Goal: Information Seeking & Learning: Learn about a topic

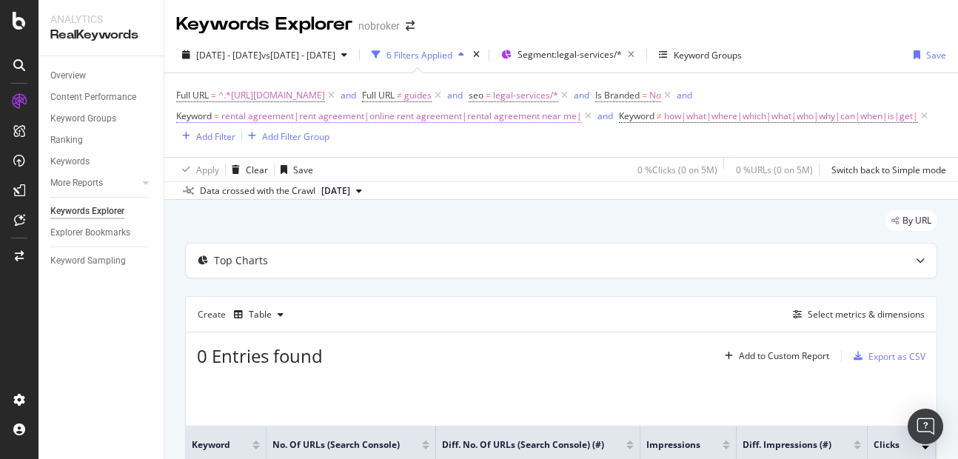
click at [363, 117] on span "rental agreement|rent agreement|online rent agreement|rental agreement near me|" at bounding box center [401, 116] width 360 height 21
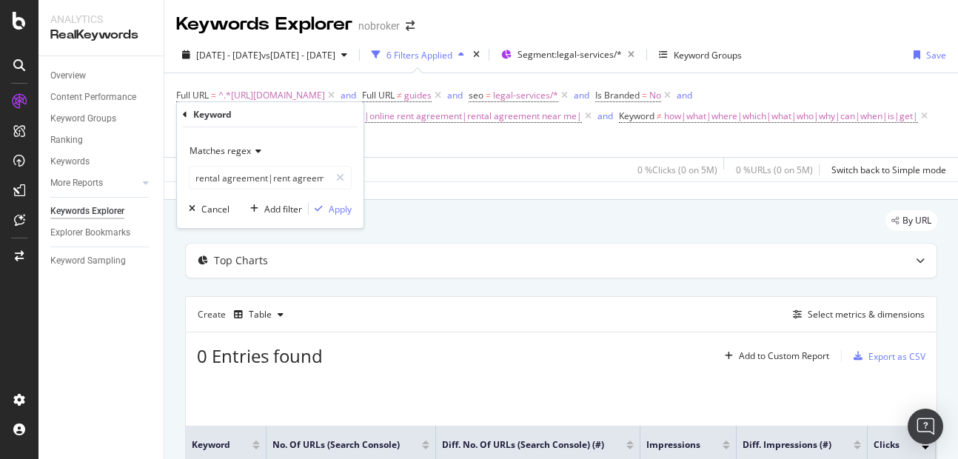
click at [227, 158] on div "Matches regex" at bounding box center [270, 151] width 163 height 24
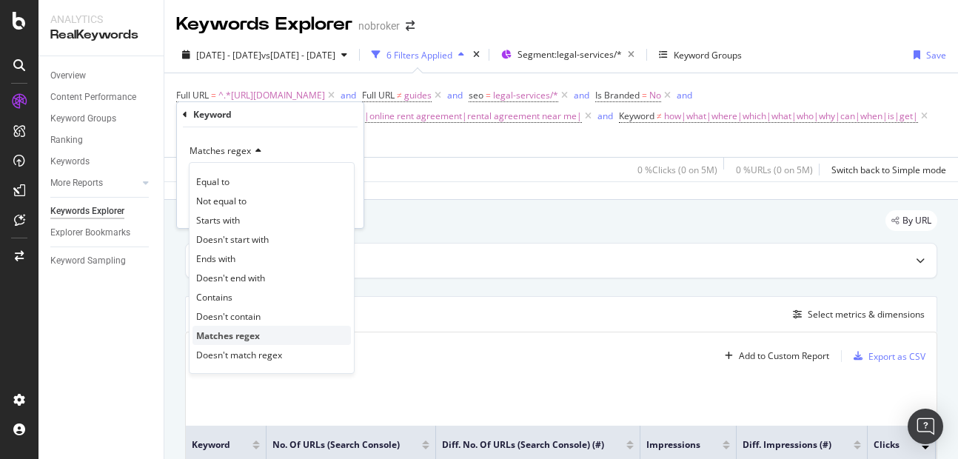
click at [230, 335] on span "Matches regex" at bounding box center [228, 335] width 64 height 13
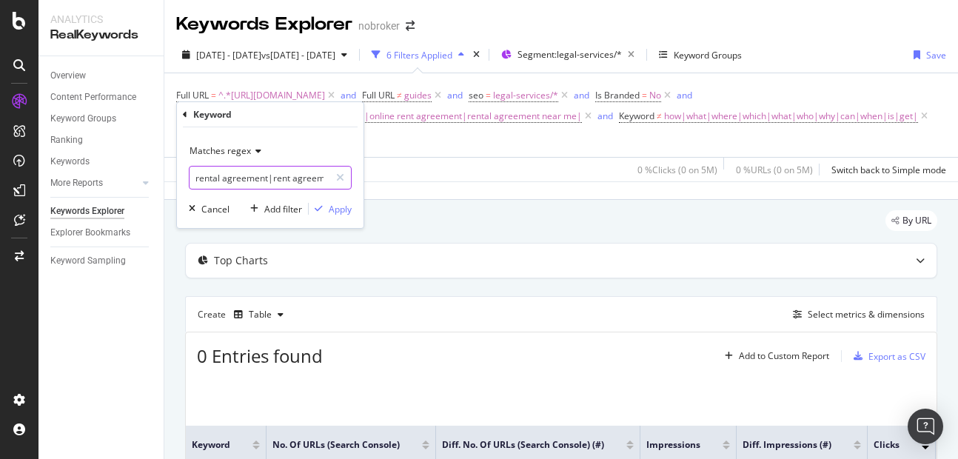
click at [293, 183] on input "rental agreement|rent agreement|online rent agreement|rental agreement near me|" at bounding box center [259, 178] width 140 height 24
type input "rental agreement|rent agreement|online rent agreement|rental agreement near me"
click at [337, 213] on div "Apply" at bounding box center [340, 209] width 23 height 13
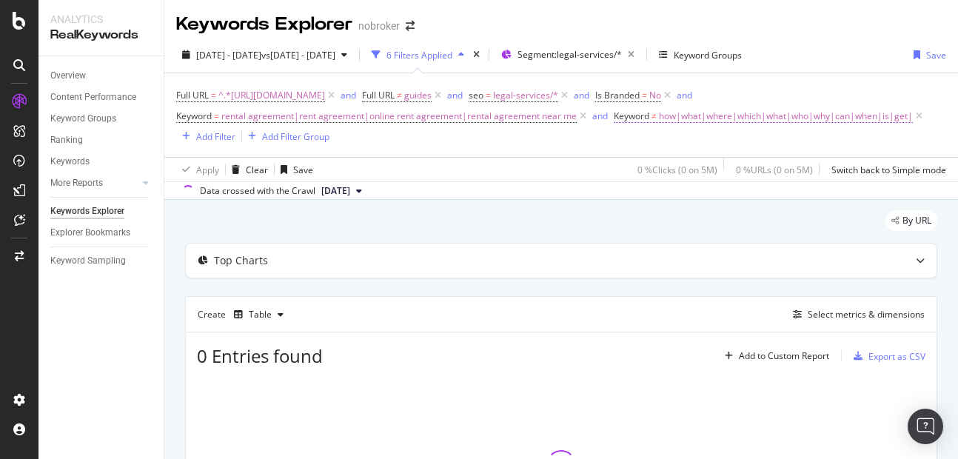
click at [747, 122] on span "how|what|where|which|what|who|why|can|when|is|get|" at bounding box center [786, 116] width 254 height 21
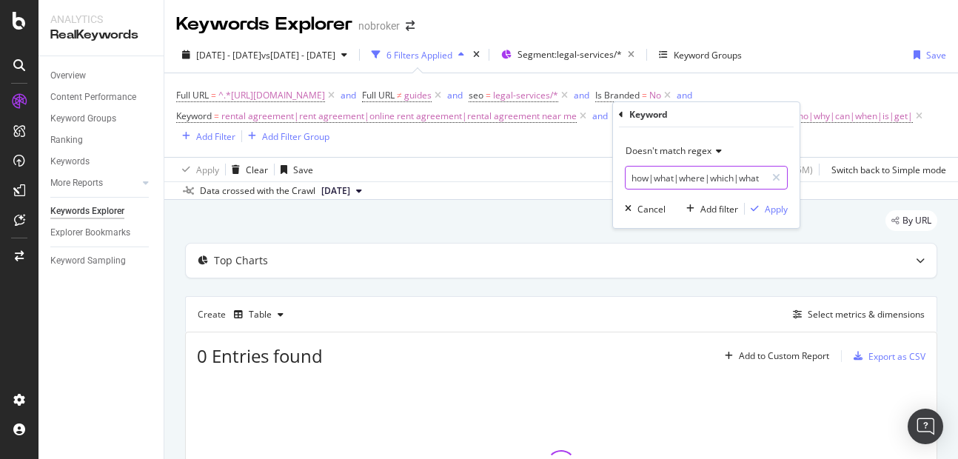
click at [670, 181] on input "how|what|where|which|what|who|why|can|when|is|get|" at bounding box center [695, 178] width 140 height 24
click at [677, 171] on input "how|what|where|which|what|who|why|can|when|is|get|" at bounding box center [695, 178] width 140 height 24
type input "how|what|where|which|what|who|why|can|when|is|get"
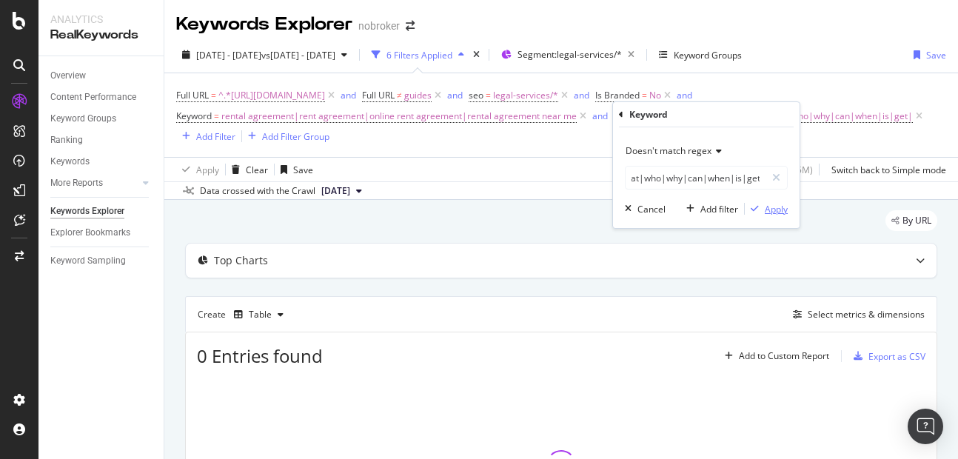
scroll to position [0, 0]
click at [762, 209] on div "button" at bounding box center [755, 208] width 20 height 9
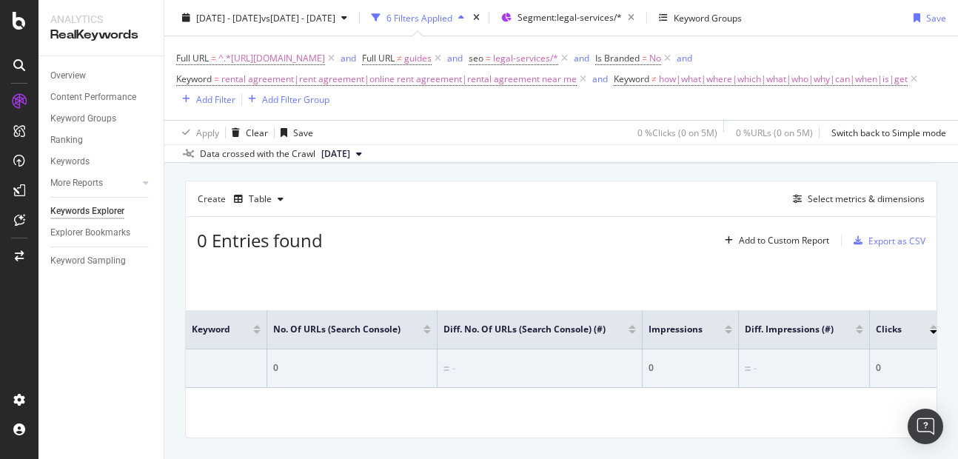
scroll to position [113, 0]
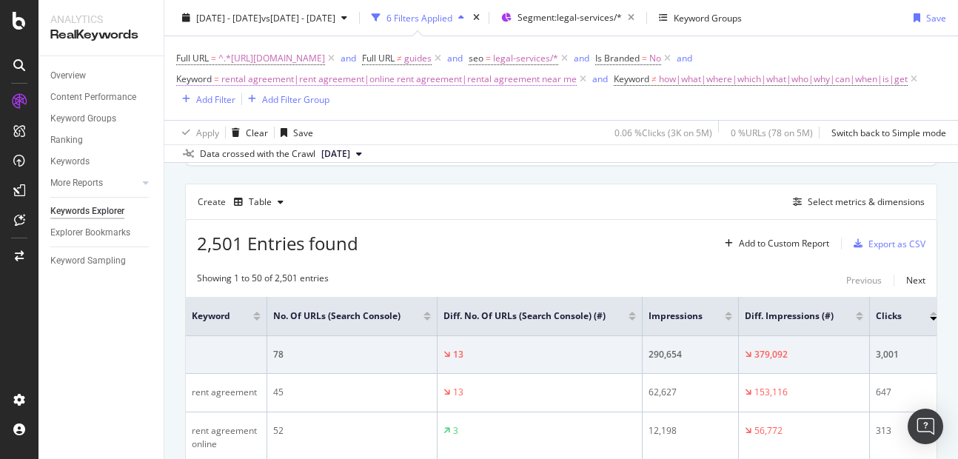
click at [311, 76] on span "rental agreement|rent agreement|online rent agreement|rental agreement near me" at bounding box center [398, 79] width 355 height 21
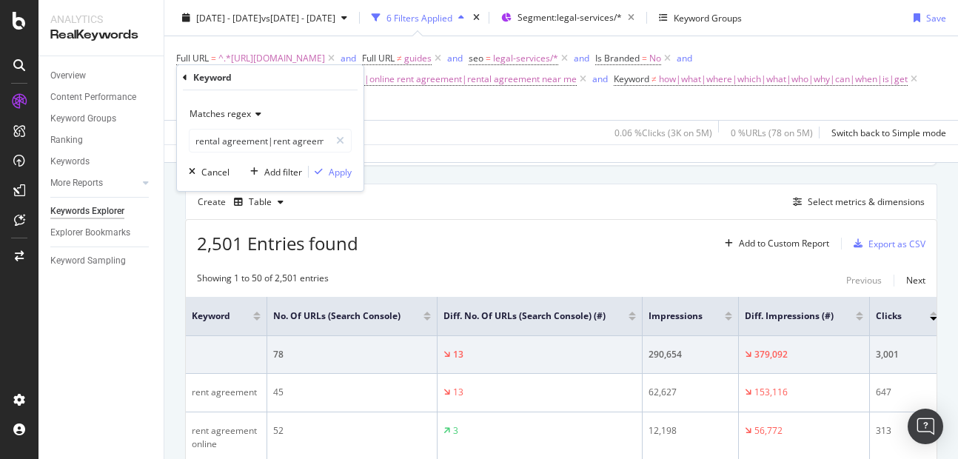
click at [164, 306] on div "Analytics RealKeywords Overview Content Performance Keyword Groups Ranking Keyw…" at bounding box center [101, 229] width 126 height 459
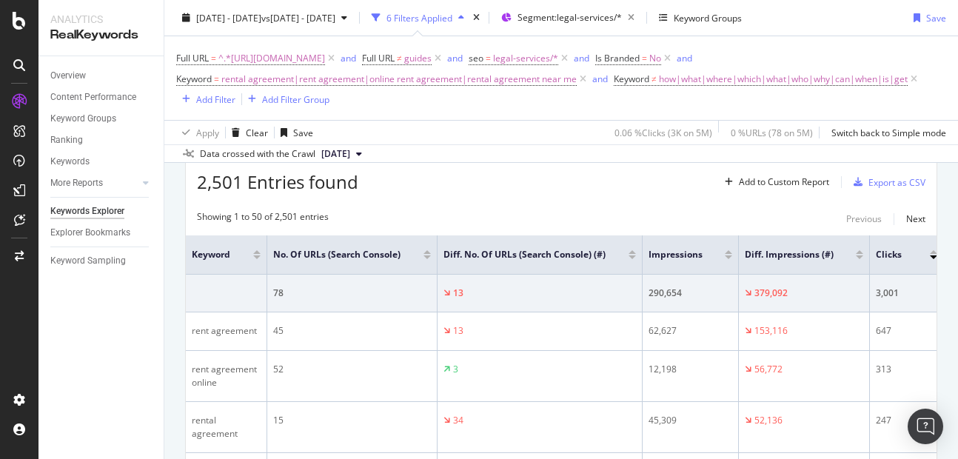
scroll to position [180, 0]
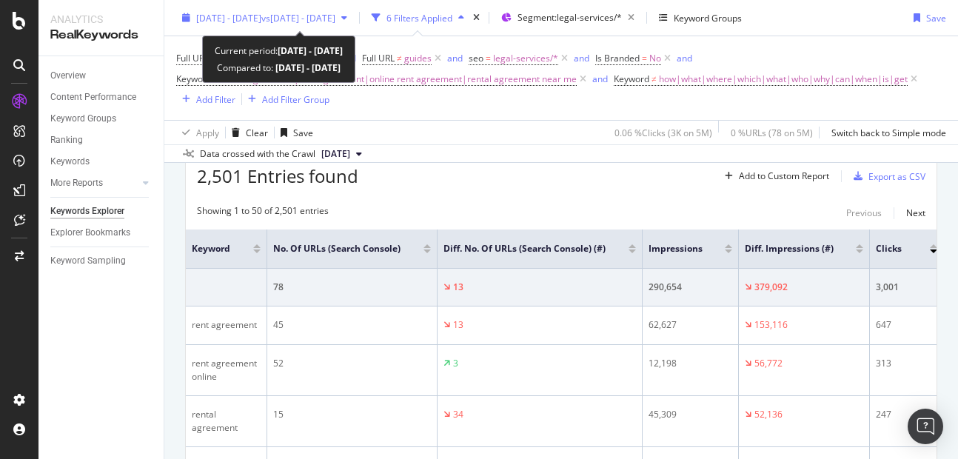
click at [227, 7] on div "2025 Sep. 1st - Sep. 30th vs 2024 Jul. 1st - Sep. 16th" at bounding box center [264, 18] width 177 height 22
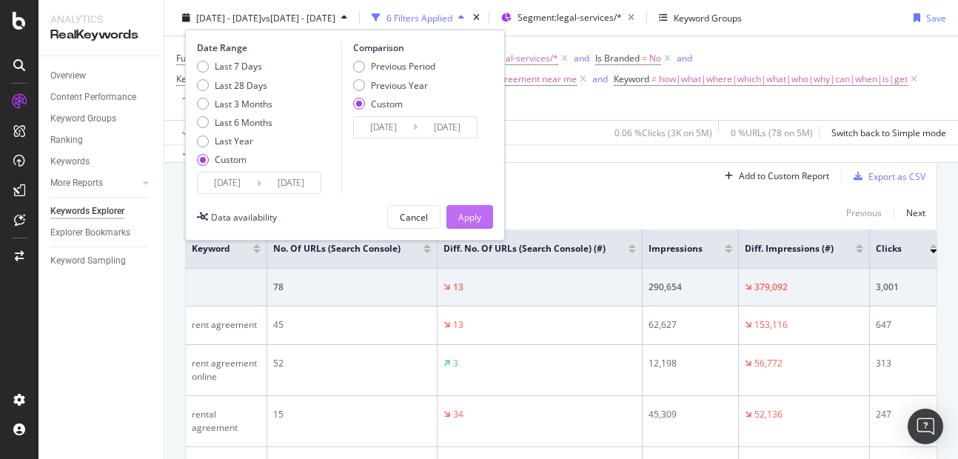
click at [463, 218] on div "Apply" at bounding box center [469, 216] width 23 height 13
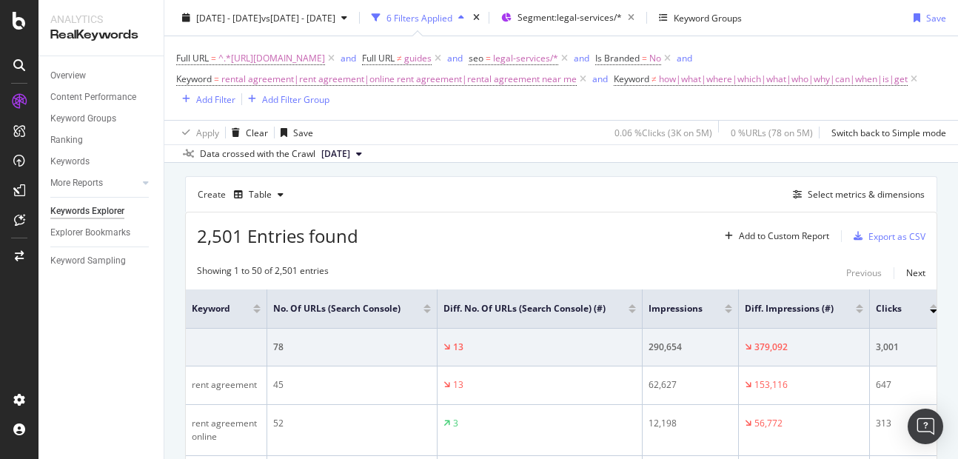
scroll to position [94, 0]
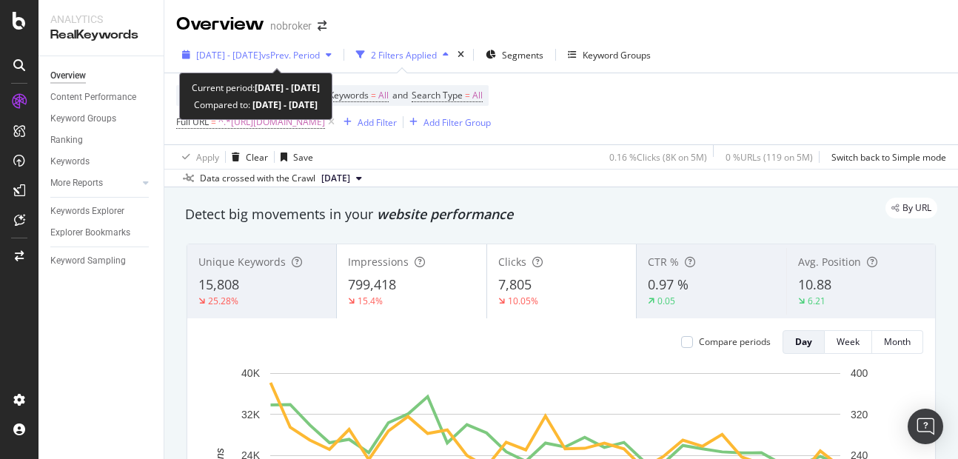
click at [205, 55] on span "[DATE] - [DATE]" at bounding box center [228, 55] width 65 height 13
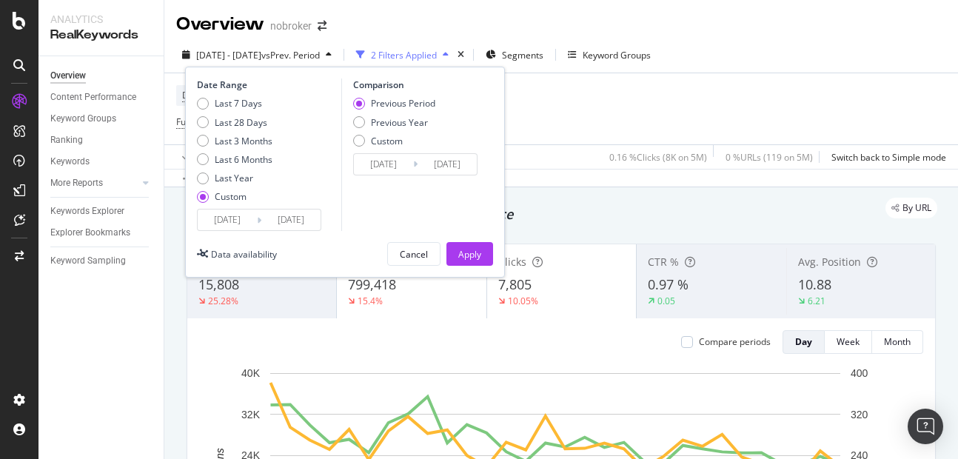
click at [219, 218] on input "2025/09/01" at bounding box center [227, 219] width 59 height 21
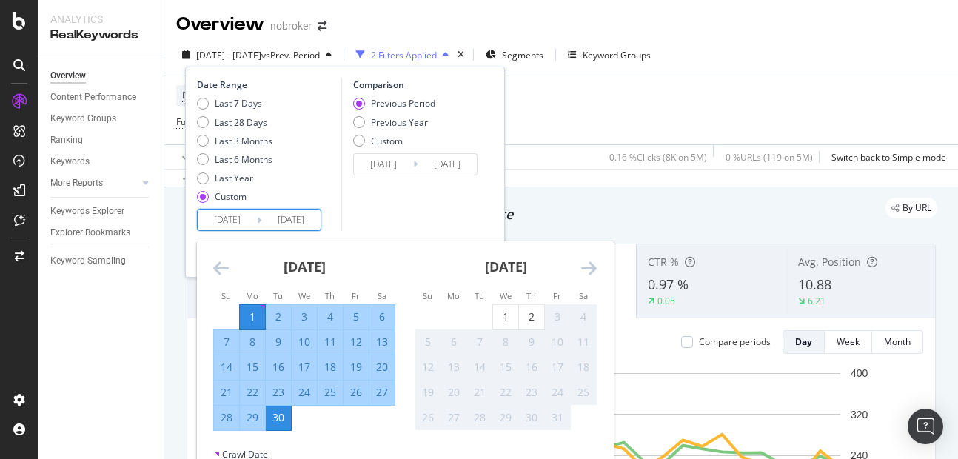
click at [222, 264] on icon "Move backward to switch to the previous month." at bounding box center [221, 268] width 16 height 18
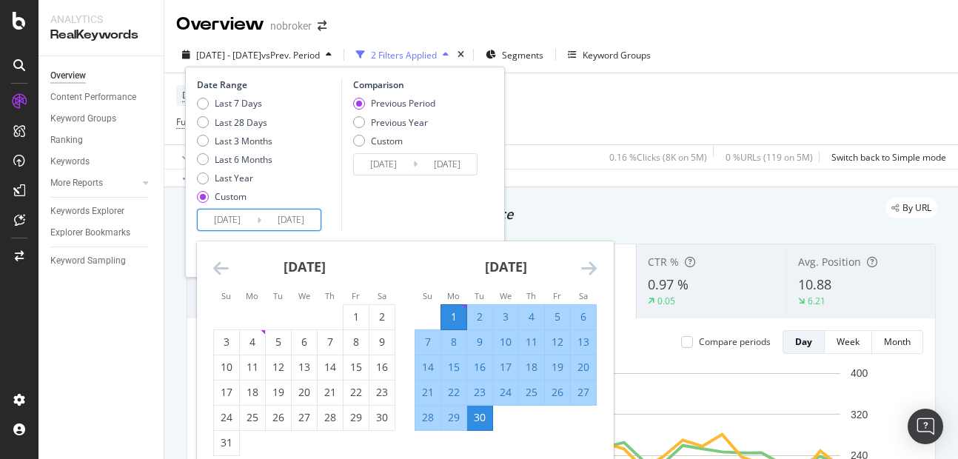
click at [222, 264] on icon "Move backward to switch to the previous month." at bounding box center [221, 268] width 16 height 18
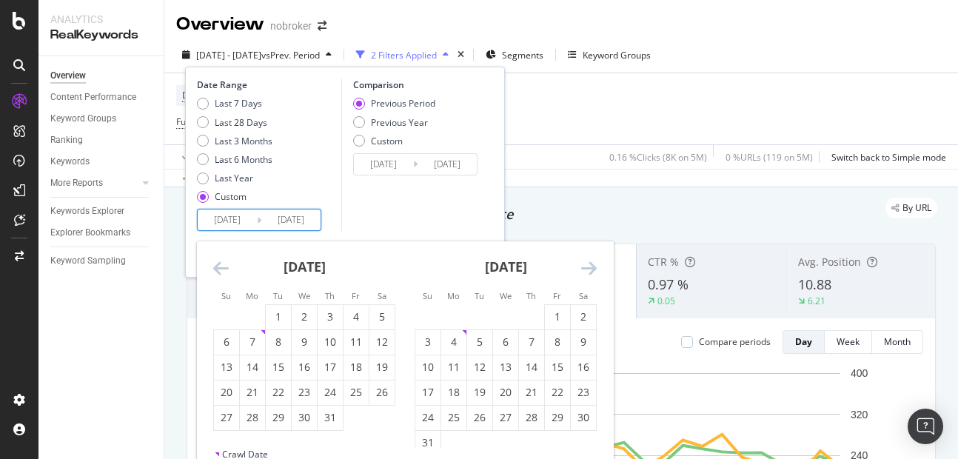
click at [222, 264] on icon "Move backward to switch to the previous month." at bounding box center [221, 268] width 16 height 18
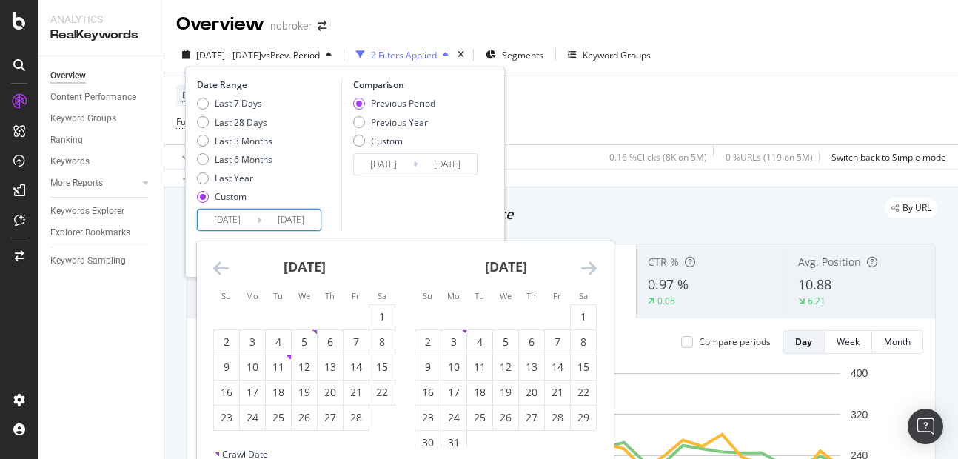
click at [222, 264] on icon "Move backward to switch to the previous month." at bounding box center [221, 268] width 16 height 18
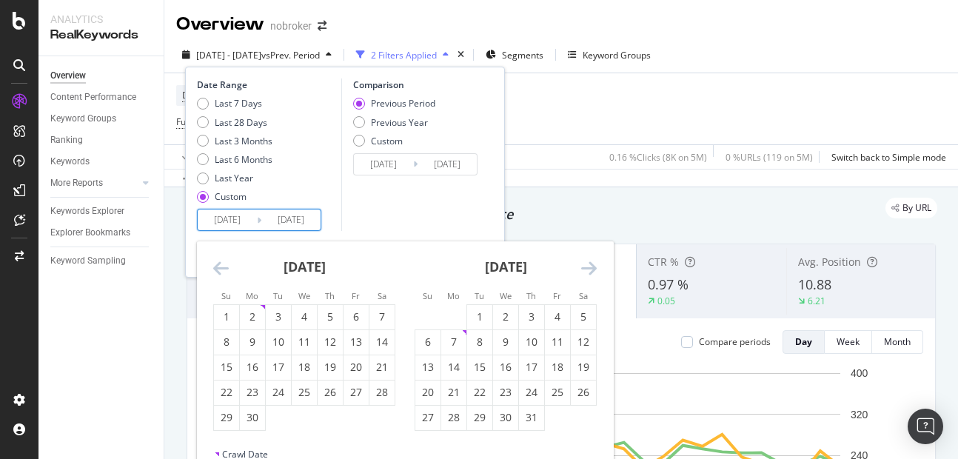
click at [222, 264] on icon "Move backward to switch to the previous month." at bounding box center [221, 268] width 16 height 18
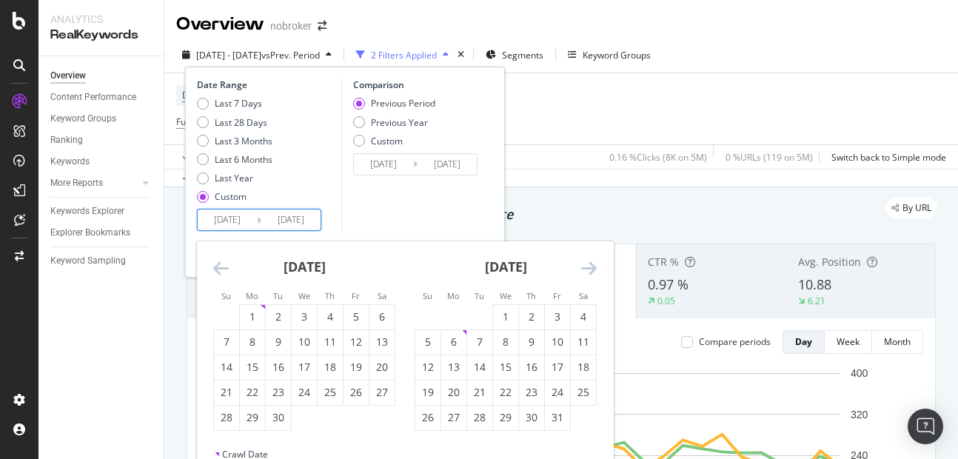
click at [222, 264] on icon "Move backward to switch to the previous month." at bounding box center [221, 268] width 16 height 18
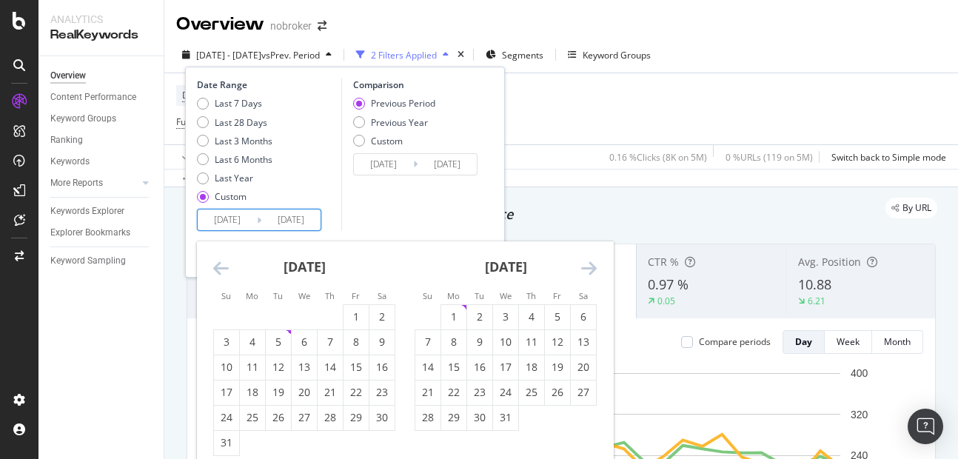
click at [222, 264] on icon "Move backward to switch to the previous month." at bounding box center [221, 268] width 16 height 18
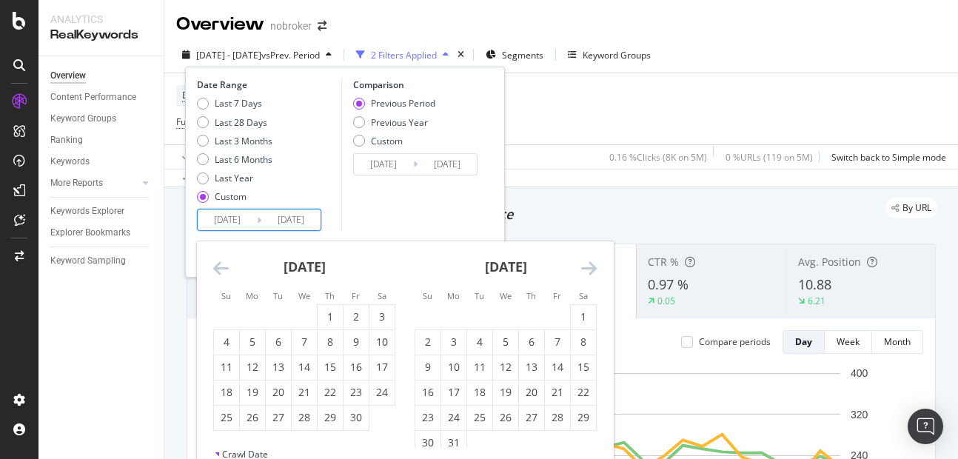
click at [222, 264] on icon "Move backward to switch to the previous month." at bounding box center [221, 268] width 16 height 18
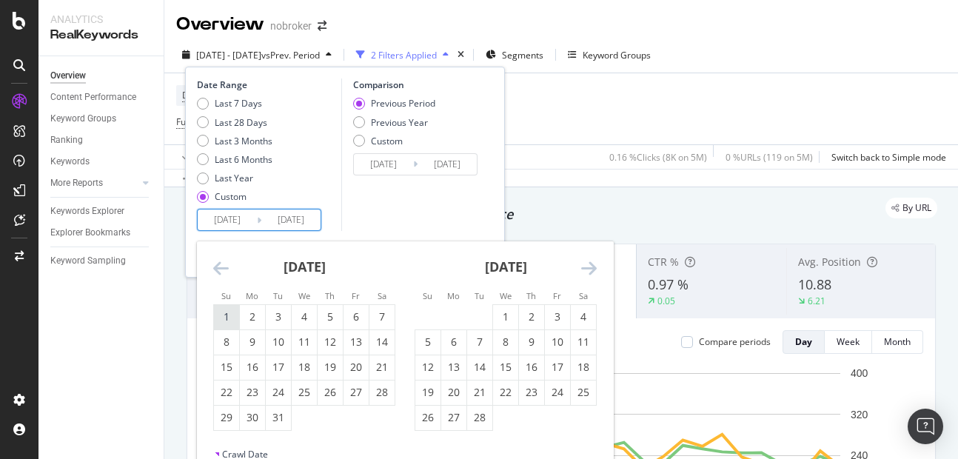
click at [224, 313] on div "1" at bounding box center [226, 316] width 25 height 15
type input "2023/01/01"
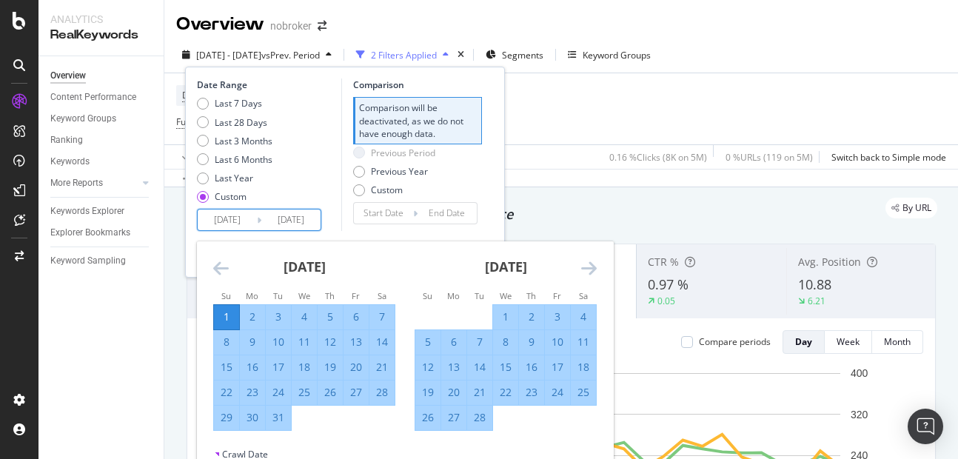
click at [596, 263] on icon "Move forward to switch to the next month." at bounding box center [589, 268] width 16 height 18
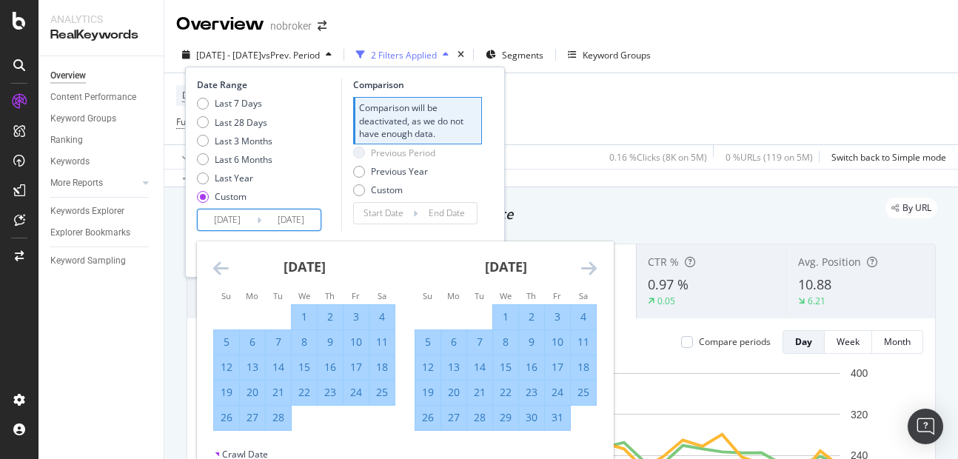
click at [596, 263] on icon "Move forward to switch to the next month." at bounding box center [589, 268] width 16 height 18
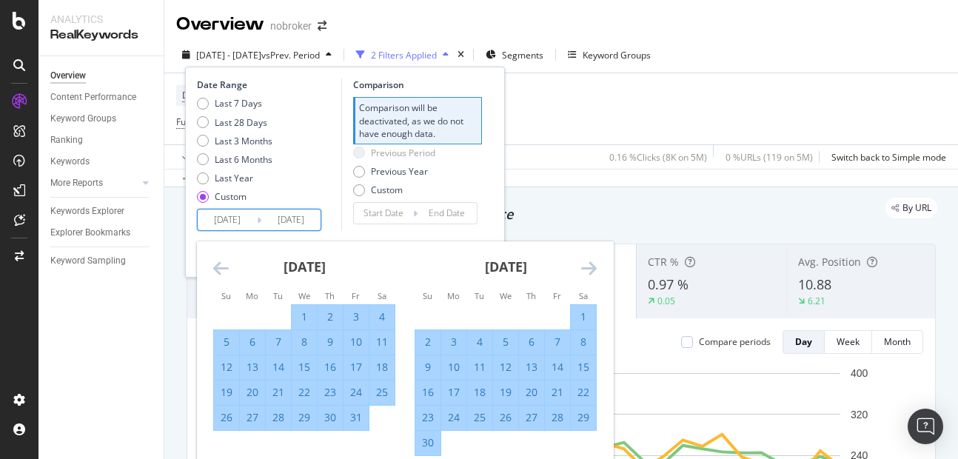
click at [589, 269] on icon "Move forward to switch to the next month." at bounding box center [589, 268] width 16 height 18
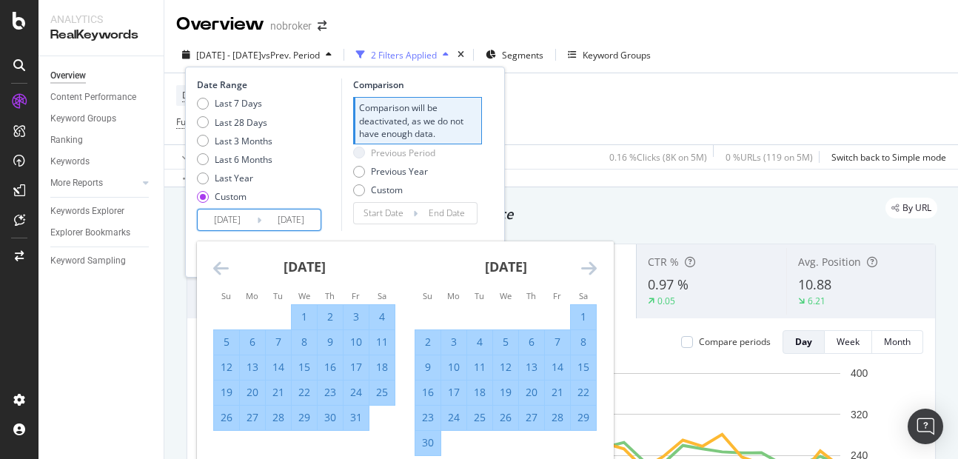
click at [589, 269] on icon "Move forward to switch to the next month." at bounding box center [589, 268] width 16 height 18
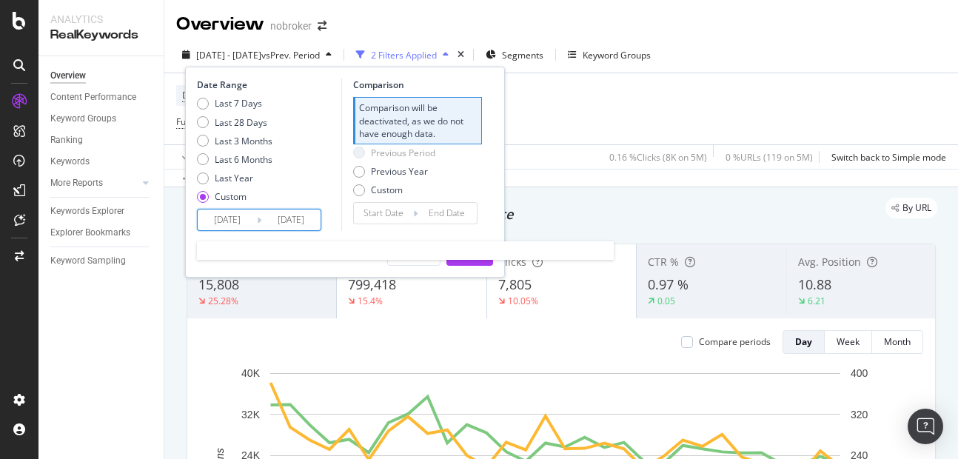
click at [303, 224] on input "2025/09/30" at bounding box center [290, 219] width 59 height 21
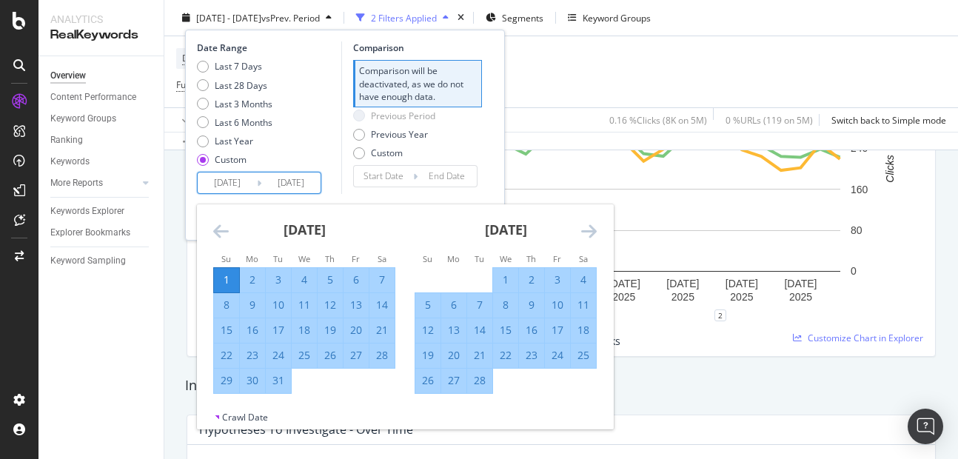
scroll to position [601, 0]
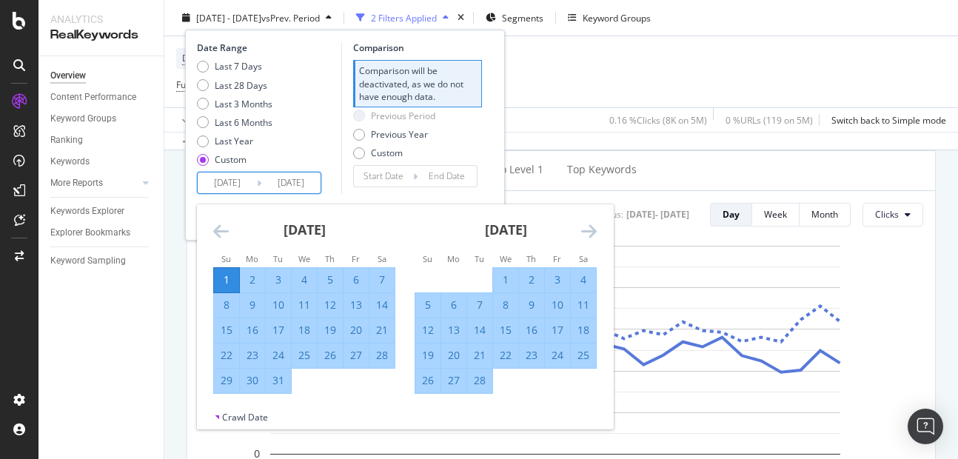
click at [336, 182] on div "Date Range Last 7 Days Last 28 Days Last 3 Months Last 6 Months Last Year Custo…" at bounding box center [267, 117] width 141 height 152
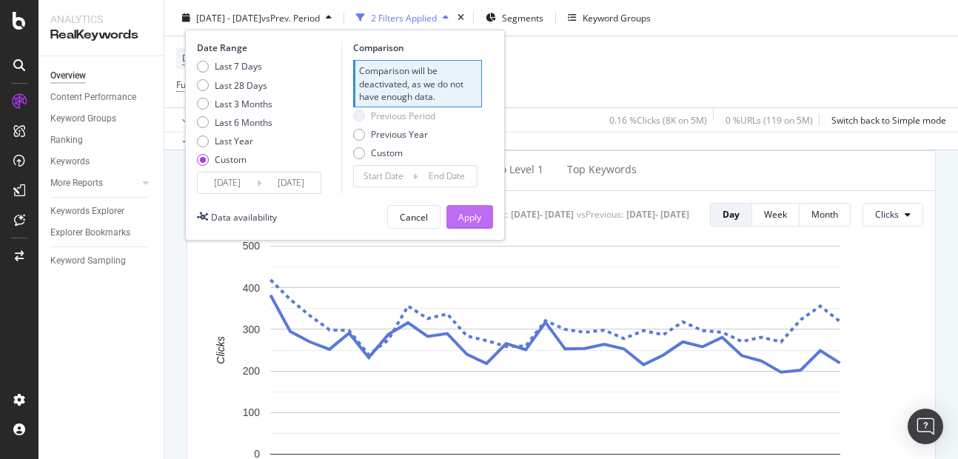
click at [454, 215] on button "Apply" at bounding box center [469, 217] width 47 height 24
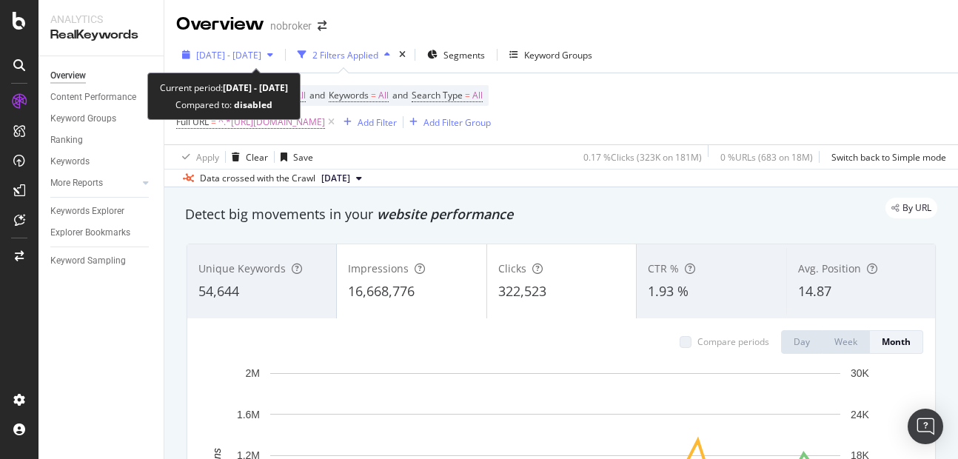
click at [212, 54] on span "2023 Jan. 1st - 2025 Sep. 30th" at bounding box center [228, 55] width 65 height 13
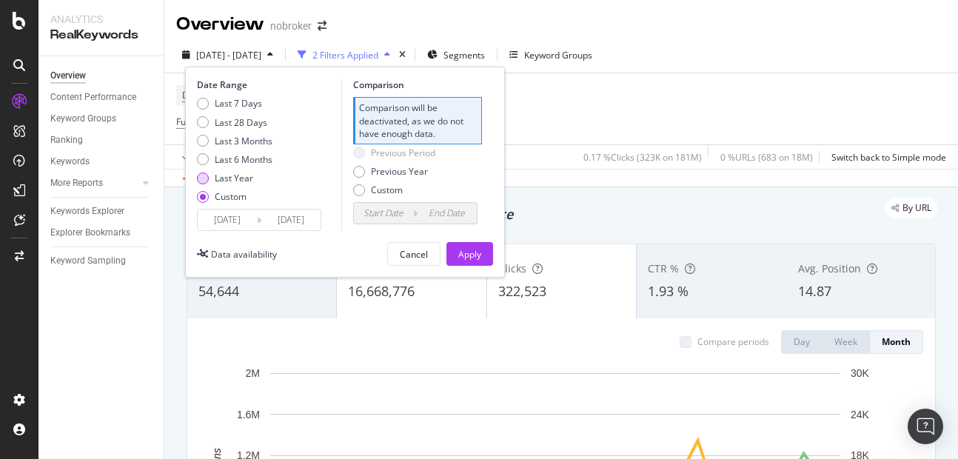
click at [204, 179] on div "Last Year" at bounding box center [203, 178] width 12 height 12
type input "2024/10/03"
type input "2025/10/02"
type input "2023/10/04"
type input "2024/10/02"
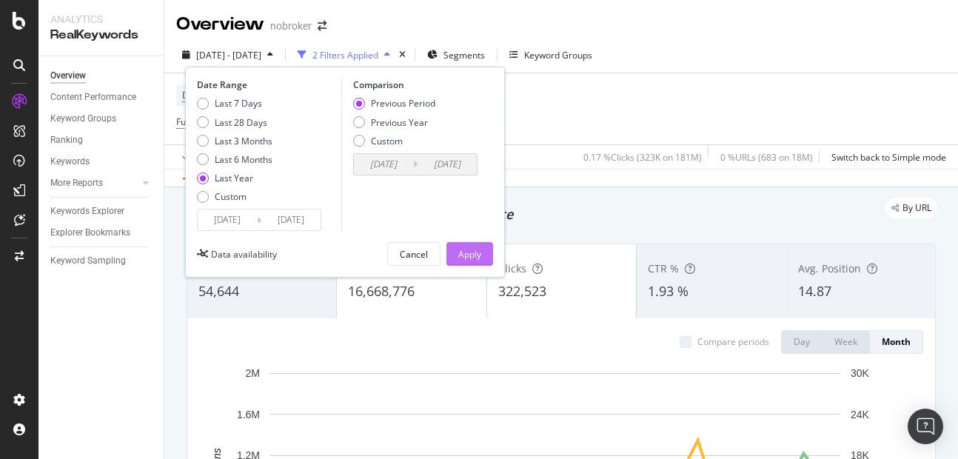
click at [472, 257] on div "Apply" at bounding box center [469, 254] width 23 height 13
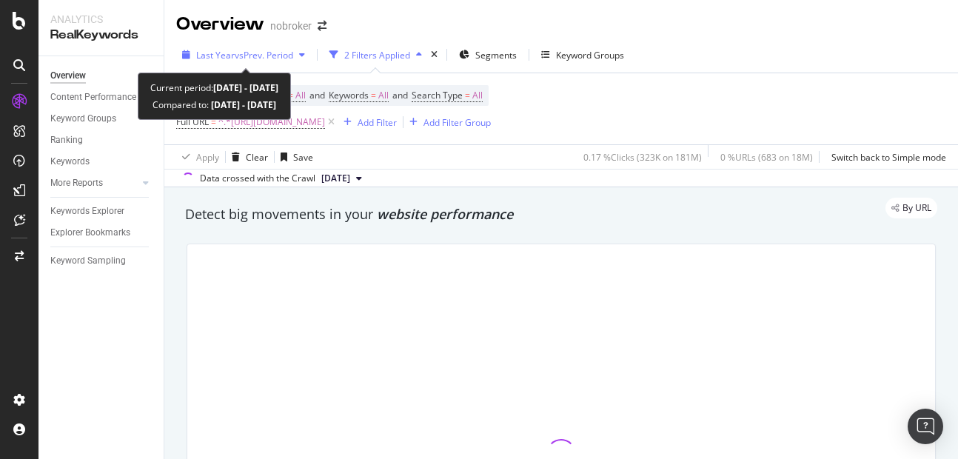
click at [249, 61] on div "Last Year vs Prev. Period" at bounding box center [243, 55] width 135 height 22
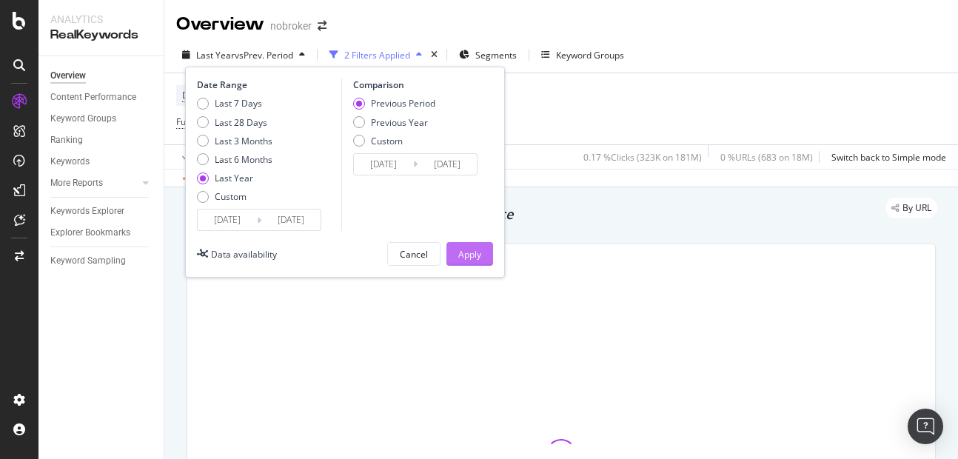
click at [475, 252] on div "Apply" at bounding box center [469, 254] width 23 height 13
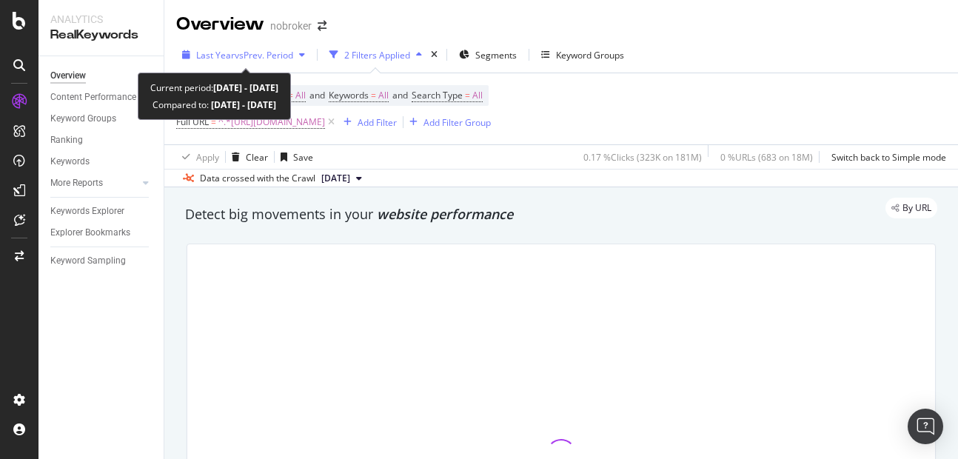
click at [224, 64] on div "Last Year vs Prev. Period" at bounding box center [243, 55] width 135 height 22
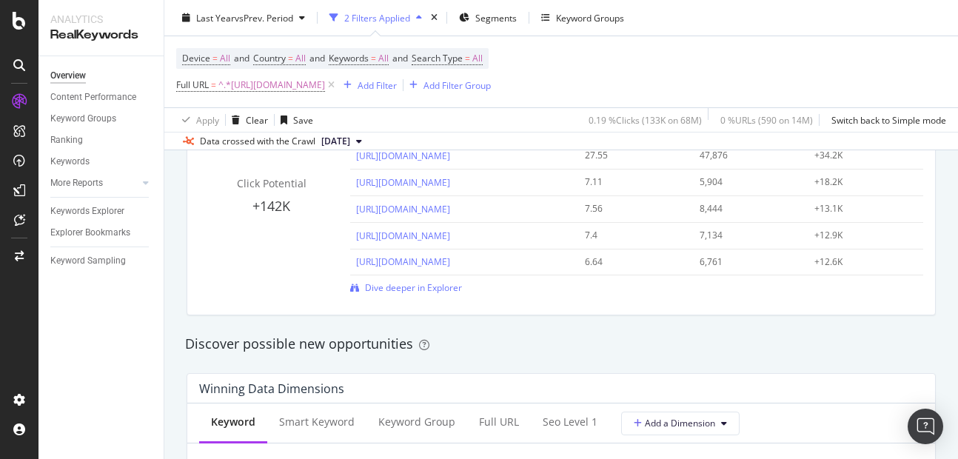
scroll to position [1129, 0]
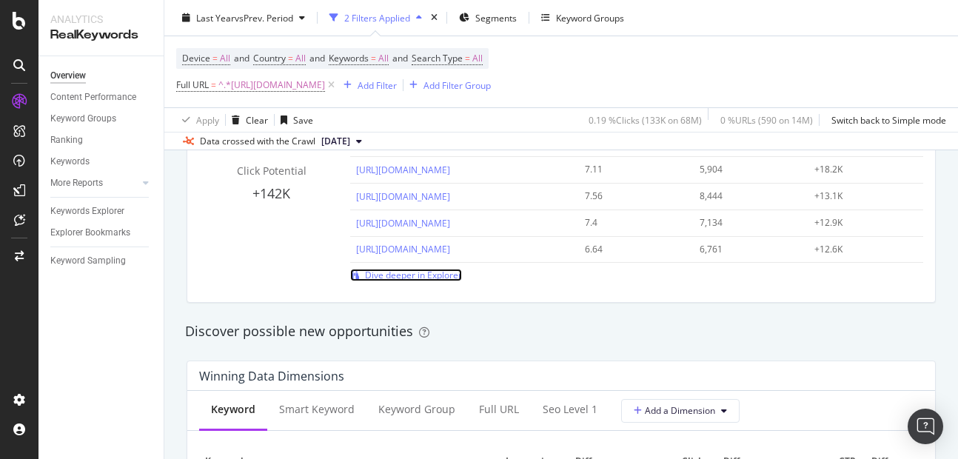
click at [422, 275] on span "Dive deeper in Explorer" at bounding box center [413, 275] width 97 height 13
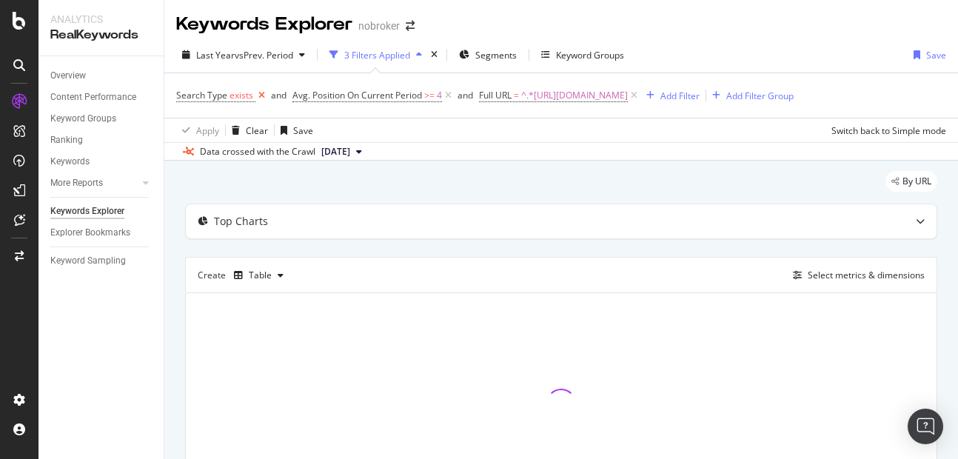
click at [263, 100] on icon at bounding box center [261, 95] width 13 height 15
click at [335, 98] on icon at bounding box center [332, 95] width 13 height 15
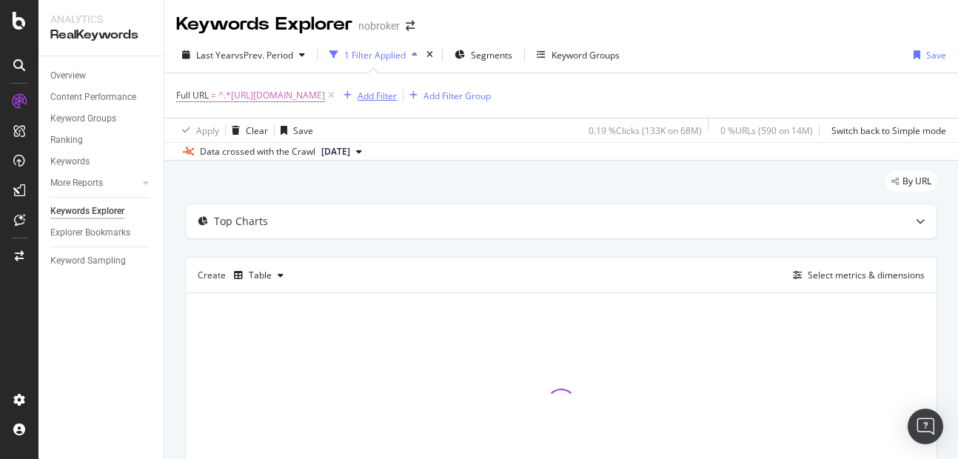
click at [397, 95] on div "Add Filter" at bounding box center [377, 96] width 39 height 13
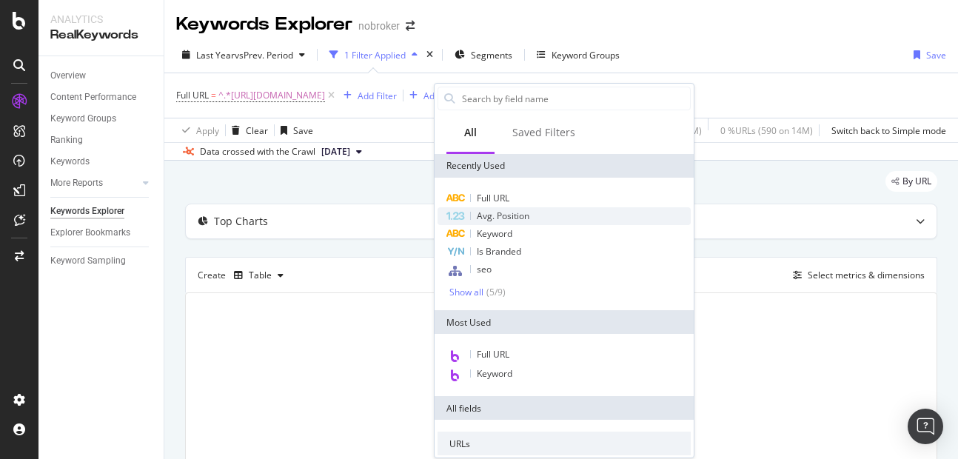
click at [492, 213] on span "Avg. Position" at bounding box center [503, 215] width 53 height 13
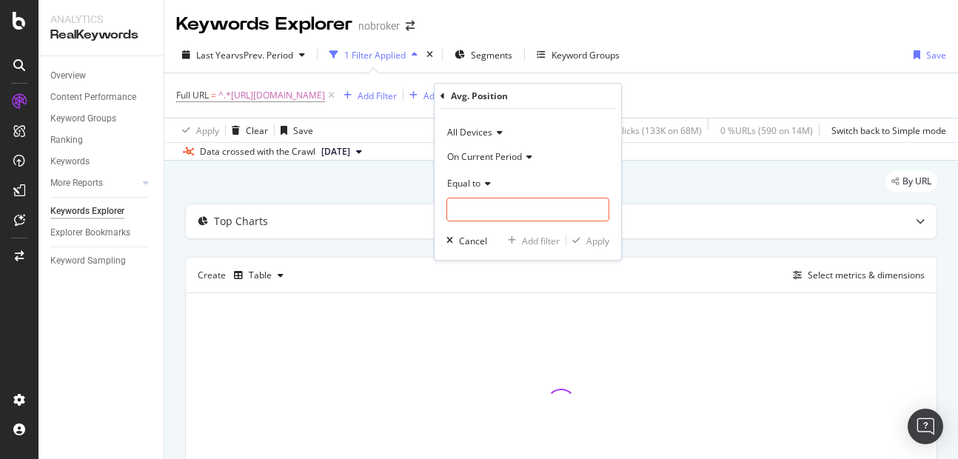
click at [496, 161] on span "On Current Period" at bounding box center [484, 156] width 75 height 13
click at [572, 150] on div "On Current Period" at bounding box center [527, 156] width 163 height 24
click at [479, 192] on div "Equal to" at bounding box center [527, 183] width 163 height 24
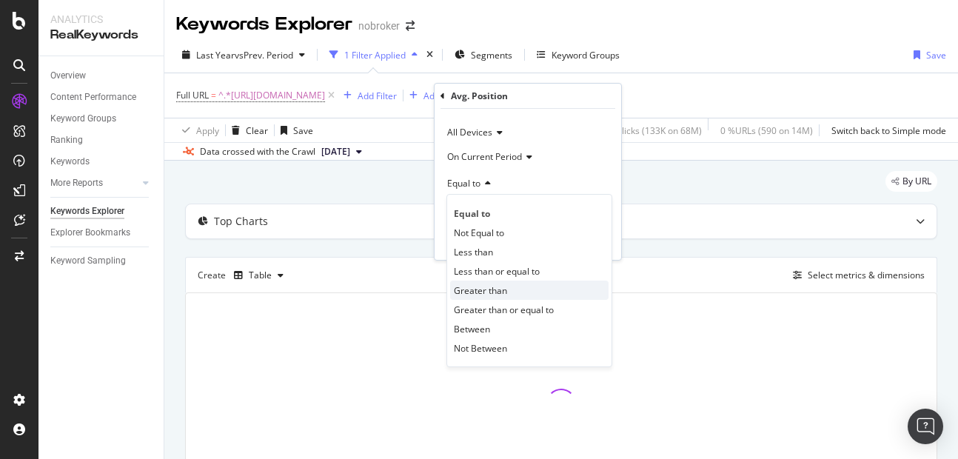
click at [494, 295] on span "Greater than" at bounding box center [480, 290] width 53 height 13
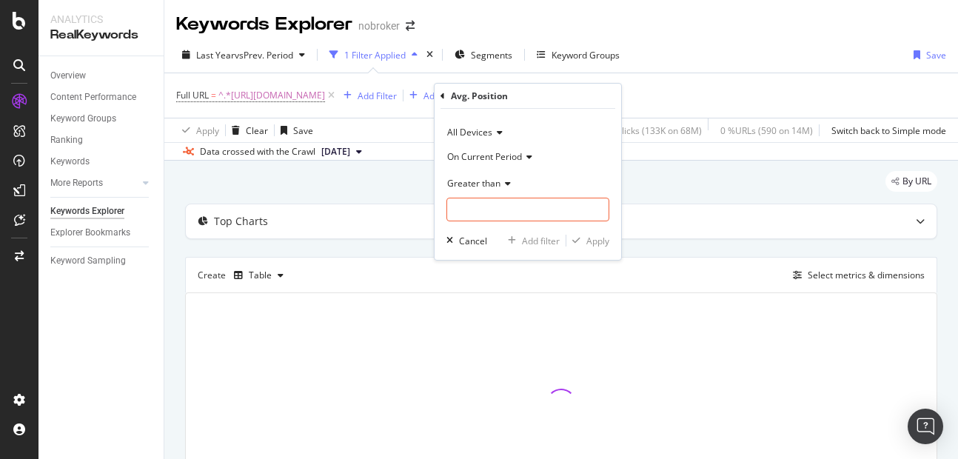
click at [488, 177] on span "Greater than" at bounding box center [473, 183] width 53 height 13
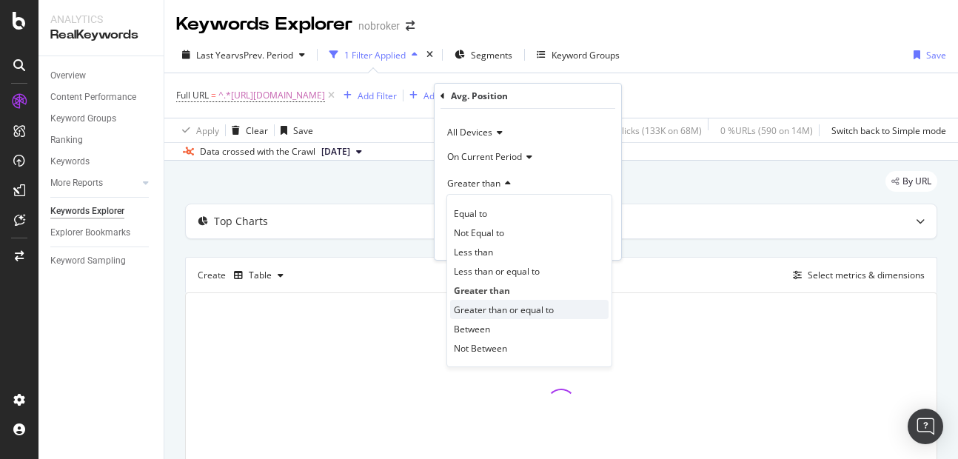
click at [486, 315] on span "Greater than or equal to" at bounding box center [504, 309] width 100 height 13
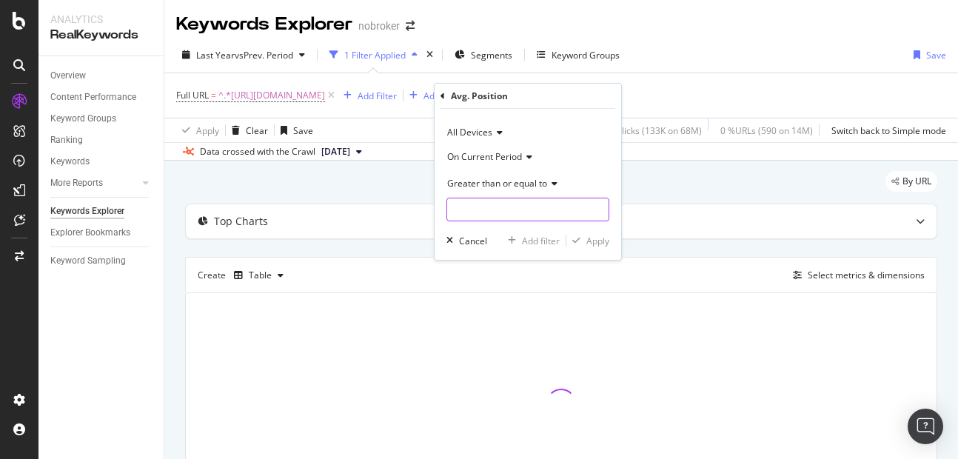
click at [469, 212] on input "number" at bounding box center [527, 210] width 163 height 24
type input "4"
click at [605, 236] on div "Apply" at bounding box center [597, 241] width 23 height 13
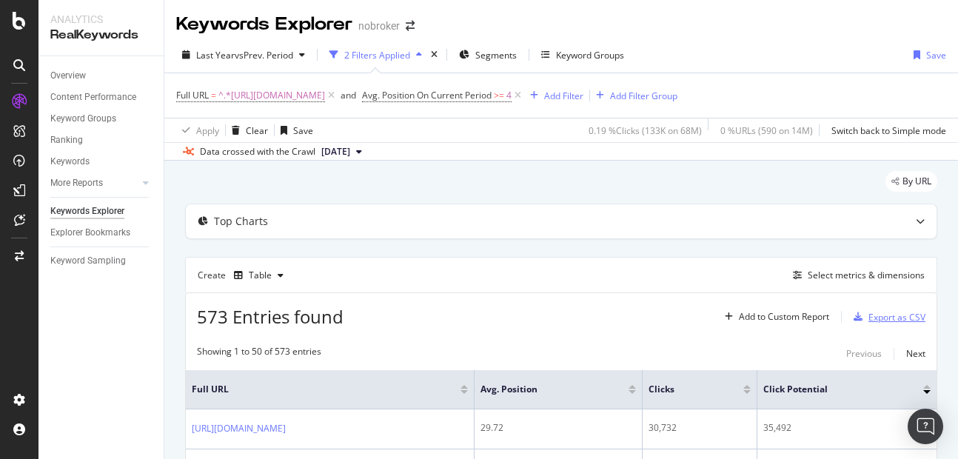
click at [868, 321] on div "Export as CSV" at bounding box center [896, 317] width 57 height 13
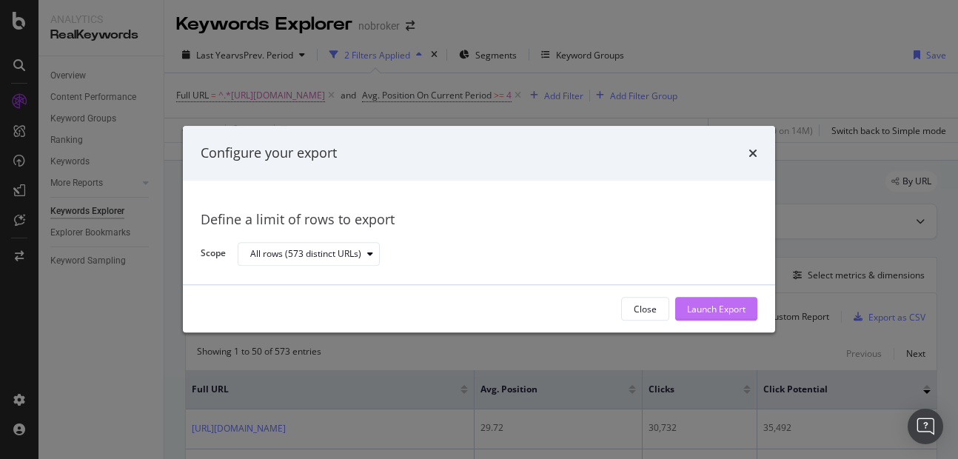
click at [700, 312] on div "Launch Export" at bounding box center [716, 309] width 58 height 13
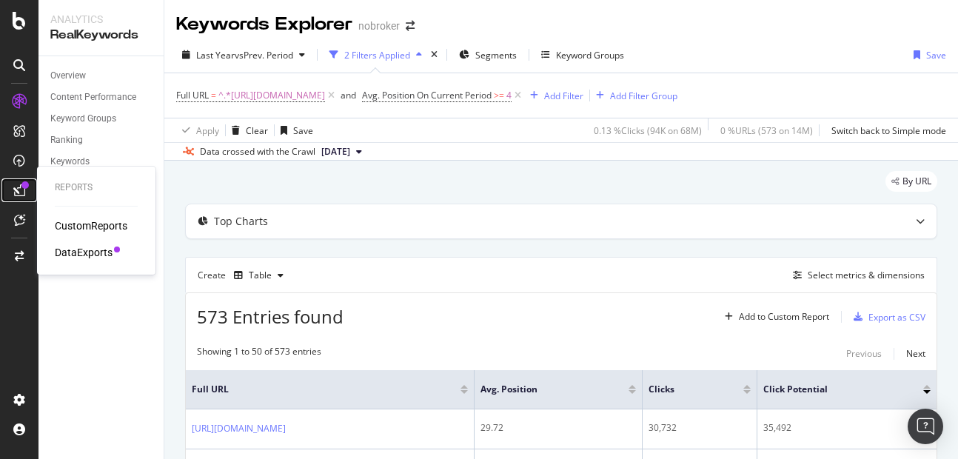
click at [30, 190] on div at bounding box center [19, 190] width 24 height 24
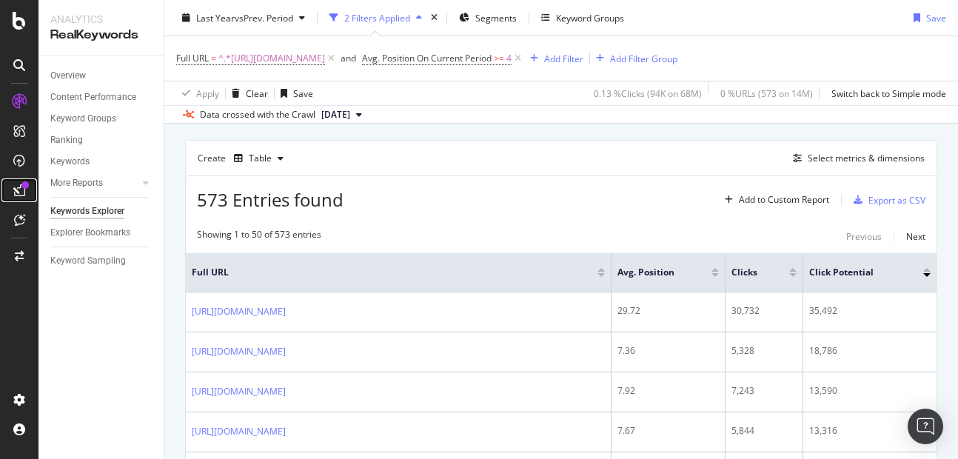
scroll to position [122, 0]
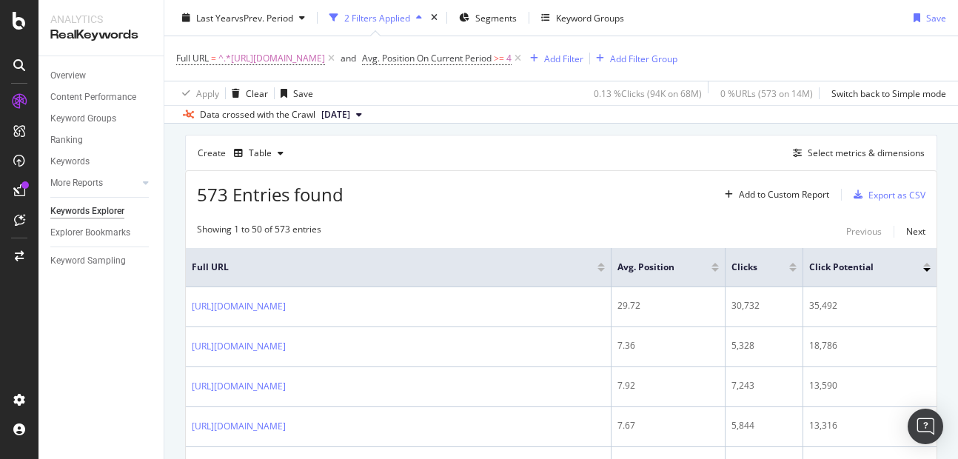
click at [845, 141] on div "Create Table Select metrics & dimensions" at bounding box center [561, 153] width 752 height 36
click at [845, 147] on div "Select metrics & dimensions" at bounding box center [866, 153] width 117 height 13
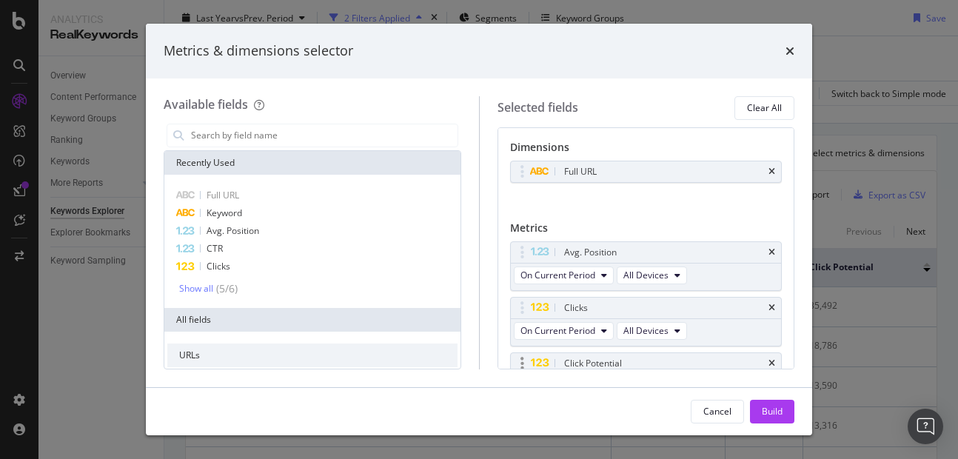
click at [764, 357] on div "Click Potential" at bounding box center [646, 363] width 271 height 21
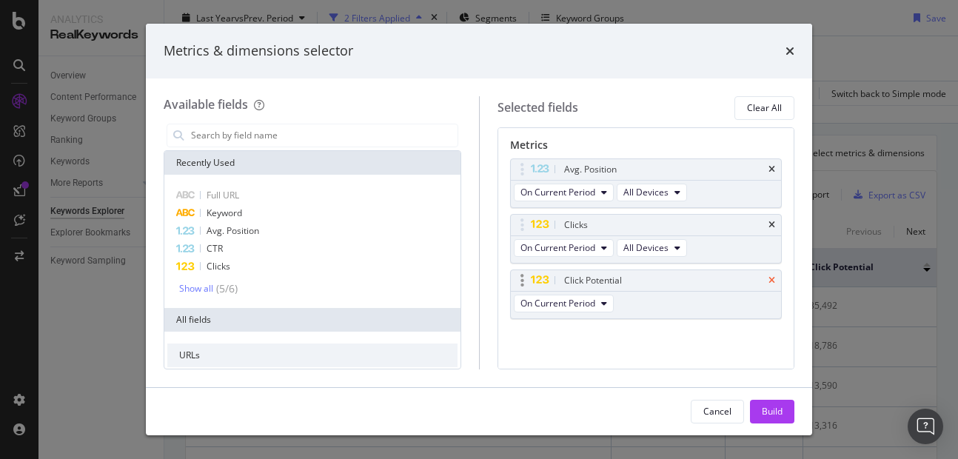
click at [768, 281] on icon "times" at bounding box center [771, 280] width 7 height 9
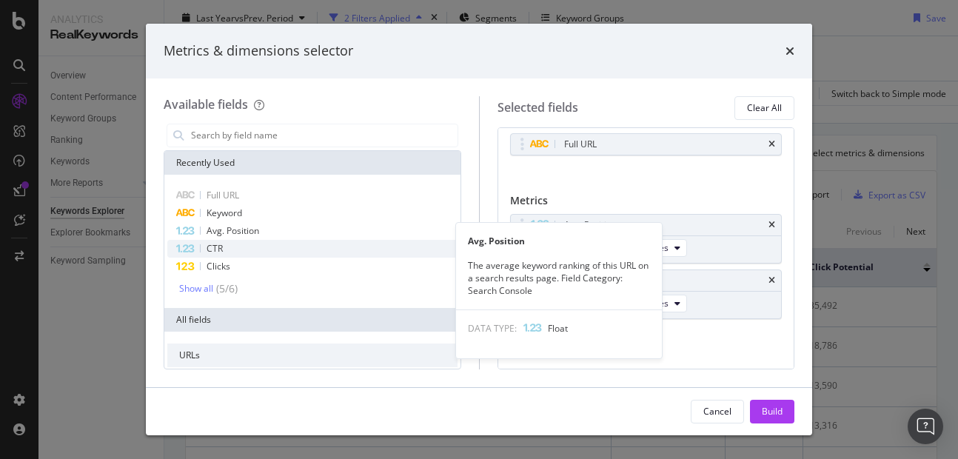
scroll to position [27, 0]
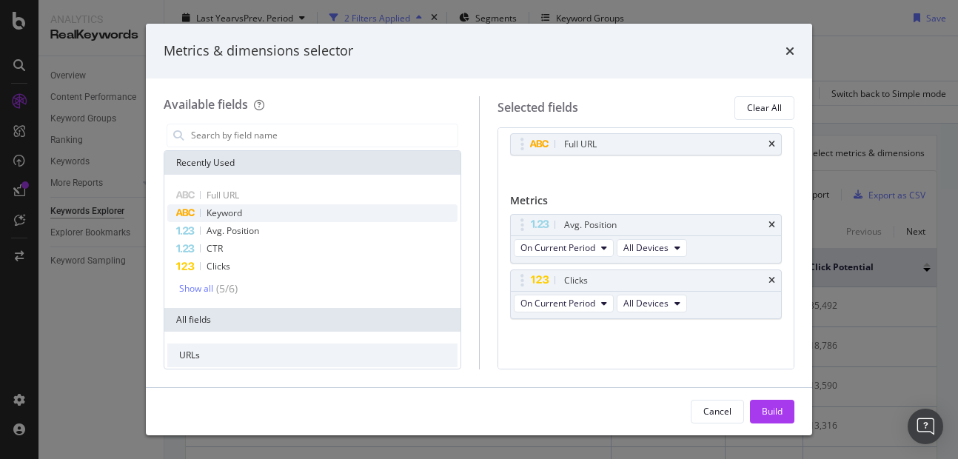
click at [232, 216] on span "Keyword" at bounding box center [225, 213] width 36 height 13
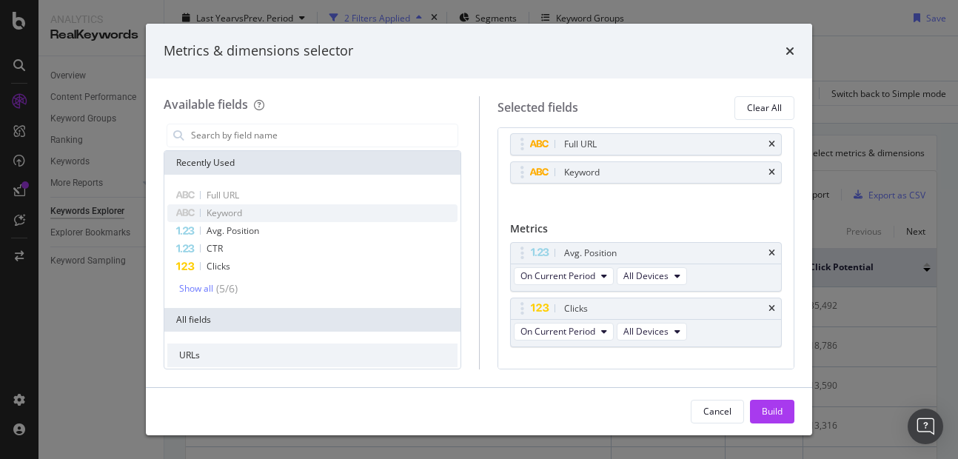
scroll to position [56, 0]
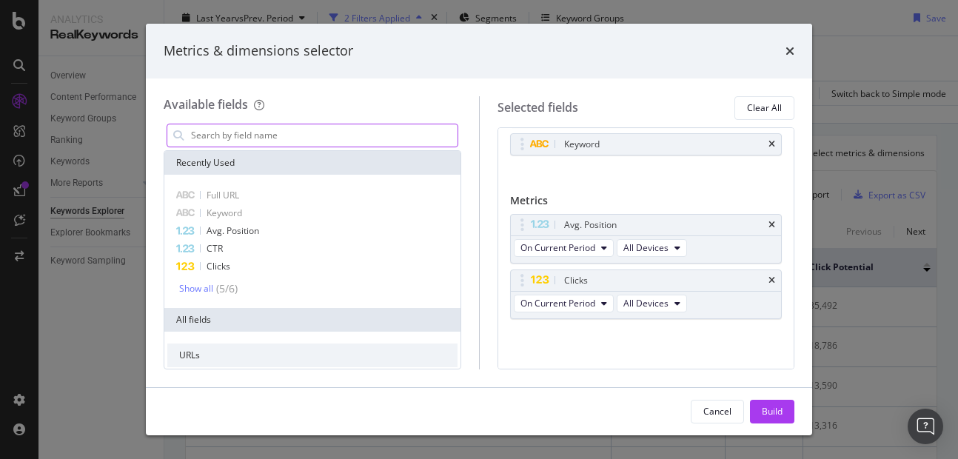
click at [244, 135] on input "modal" at bounding box center [323, 135] width 268 height 22
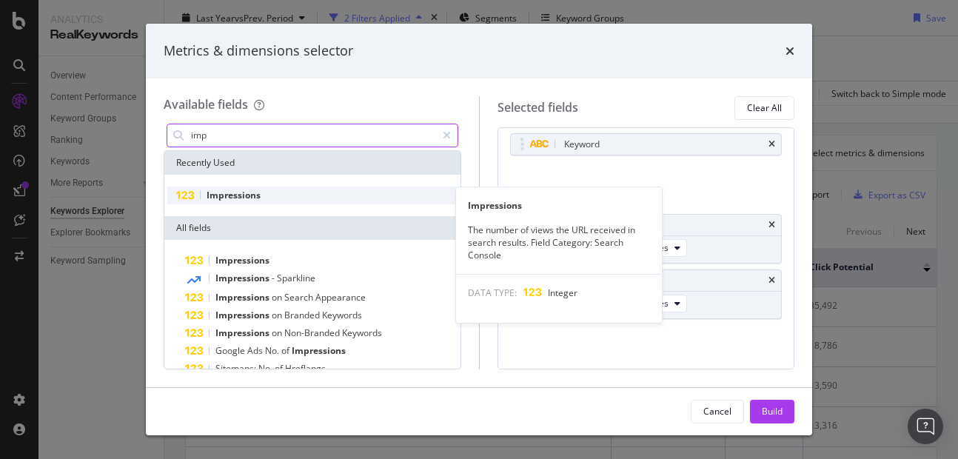
type input "imp"
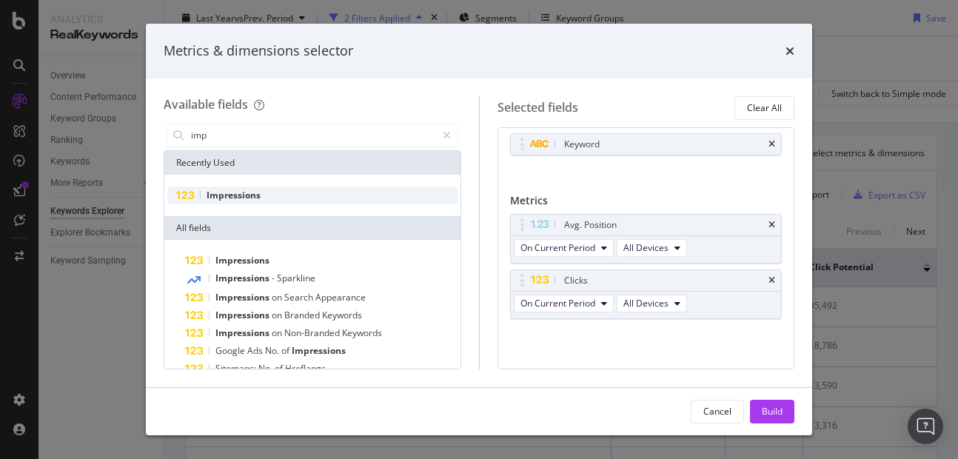
click at [238, 195] on span "Impressions" at bounding box center [234, 195] width 54 height 13
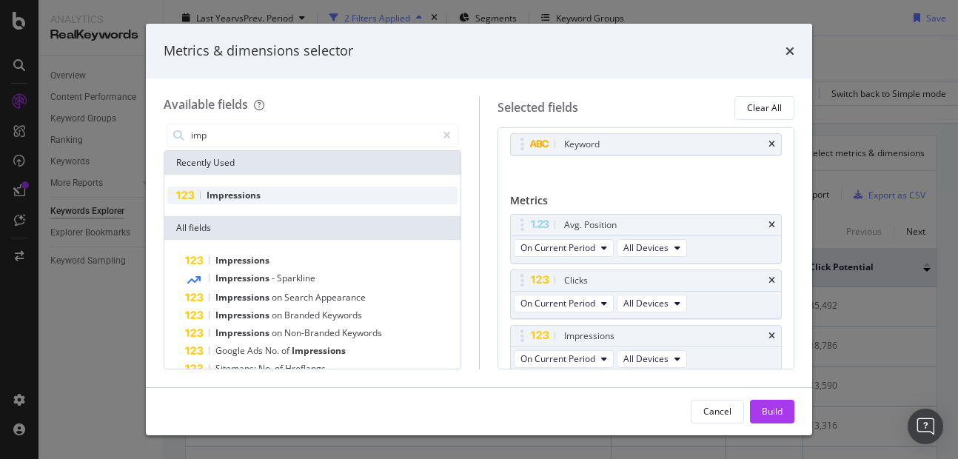
scroll to position [111, 0]
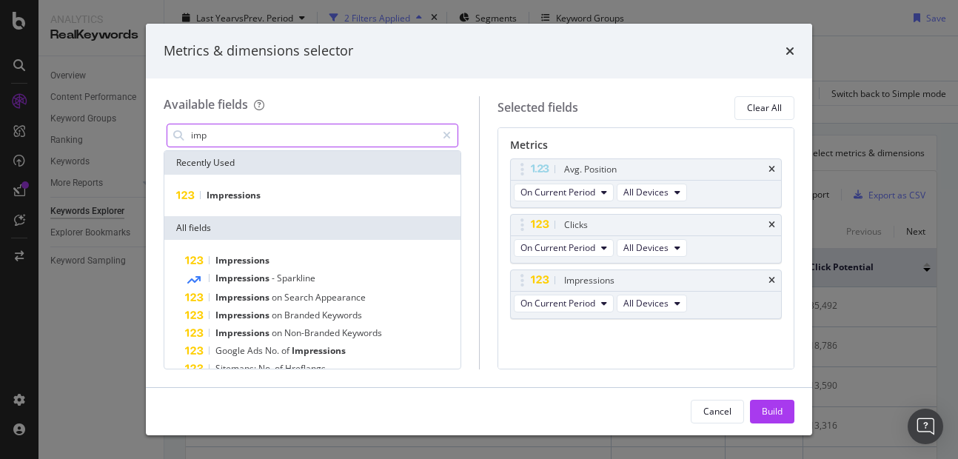
click at [225, 135] on input "imp" at bounding box center [312, 135] width 246 height 22
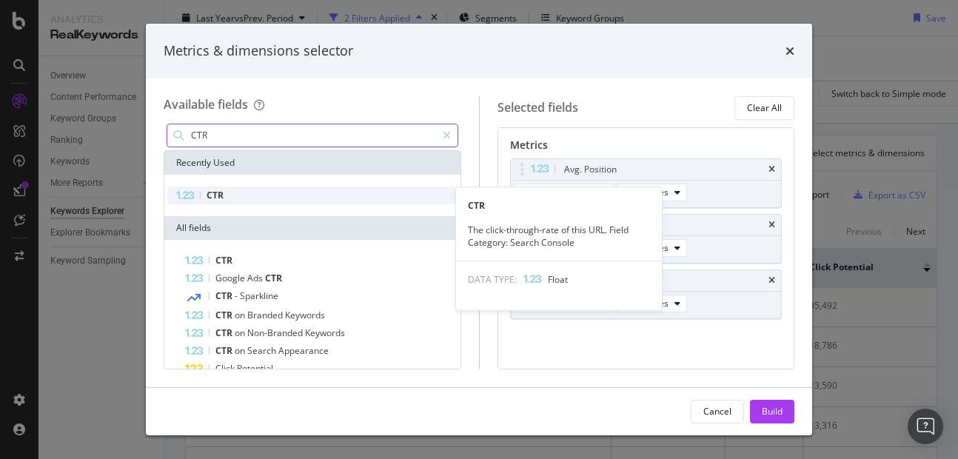
type input "CTR"
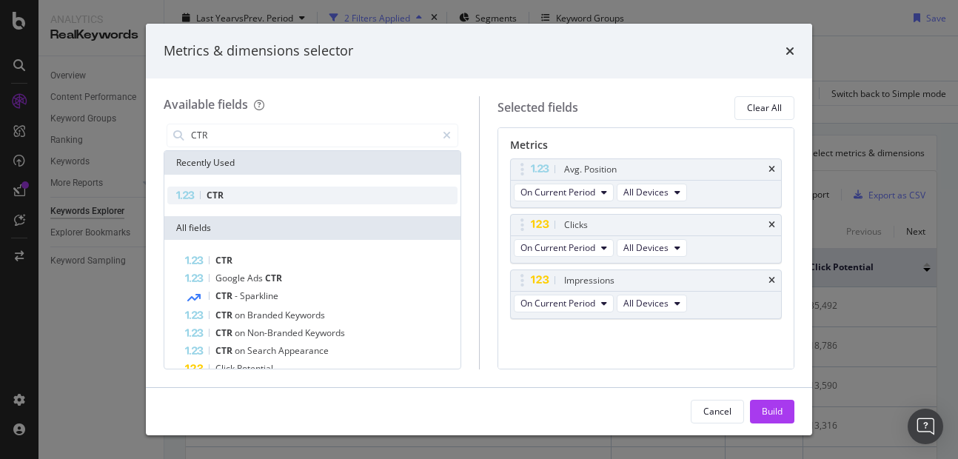
click at [258, 204] on div "CTR" at bounding box center [312, 196] width 290 height 18
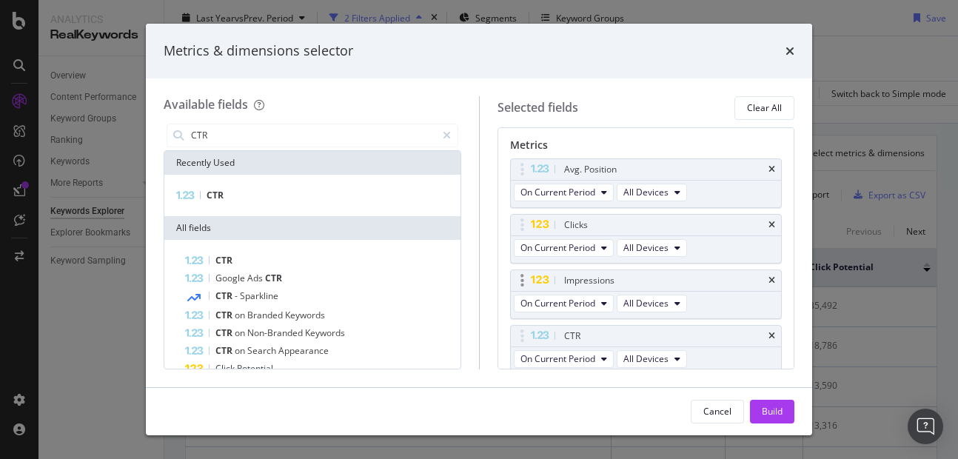
scroll to position [117, 0]
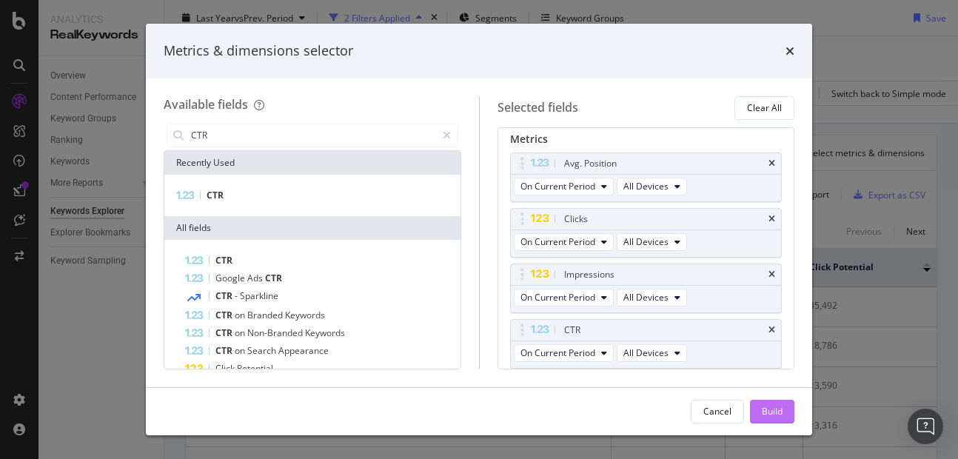
click at [779, 417] on div "Build" at bounding box center [772, 411] width 21 height 13
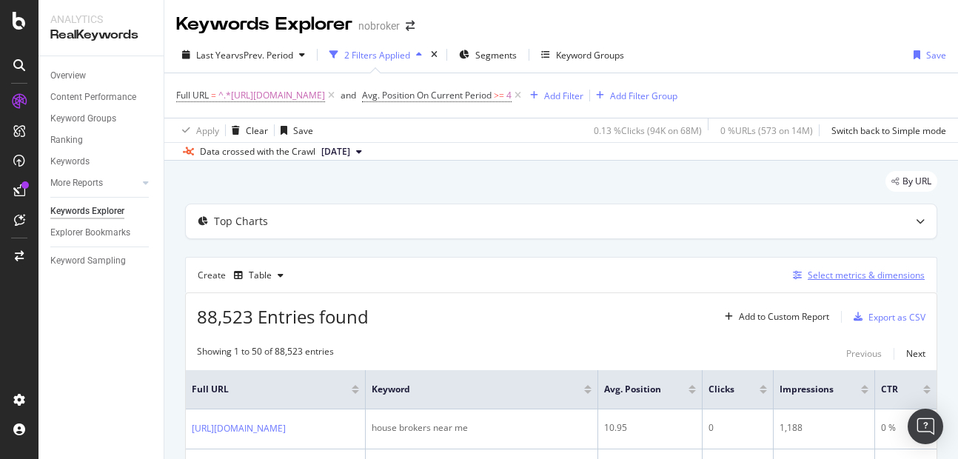
click at [885, 267] on div "Select metrics & dimensions" at bounding box center [856, 275] width 138 height 16
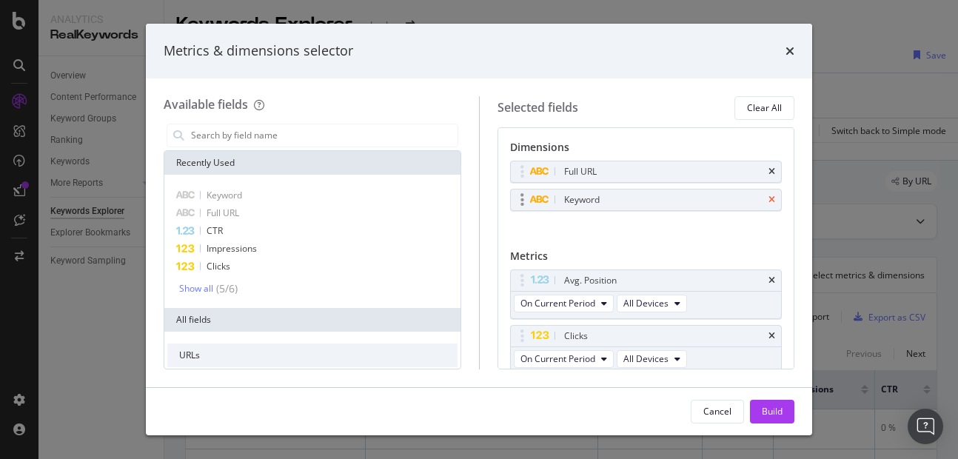
click at [768, 200] on icon "times" at bounding box center [771, 199] width 7 height 9
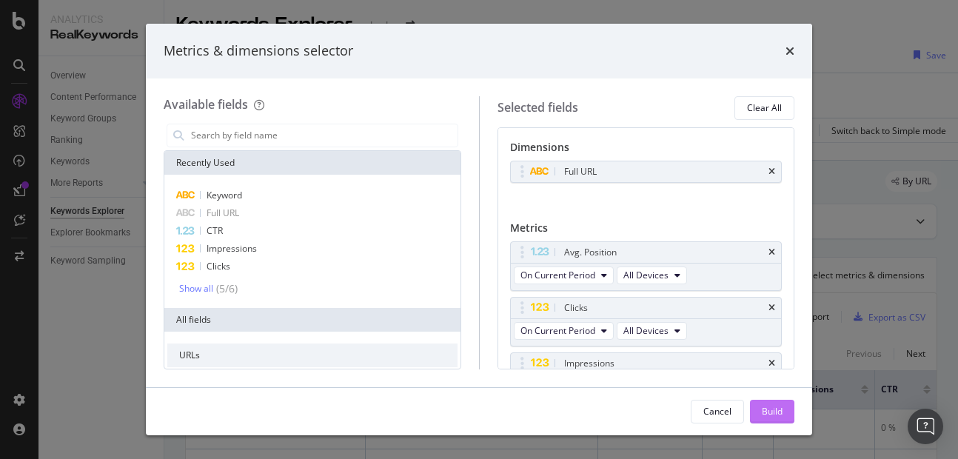
click at [785, 406] on button "Build" at bounding box center [772, 412] width 44 height 24
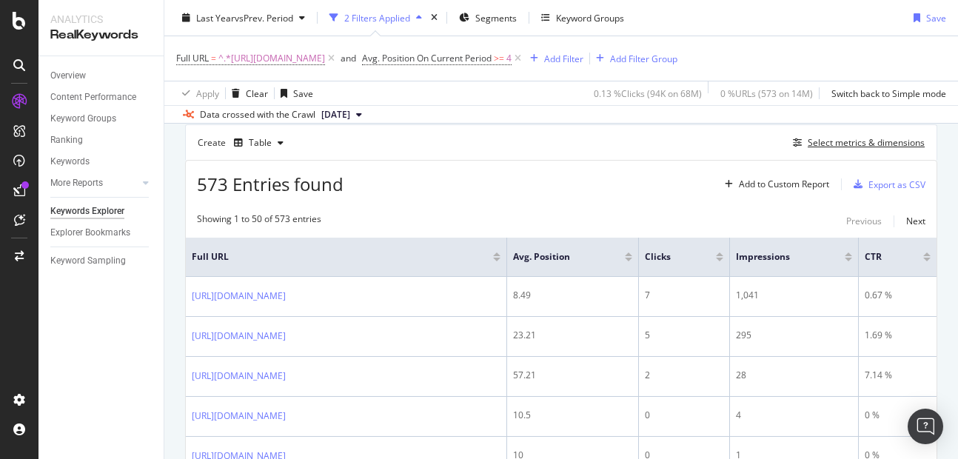
scroll to position [125, 0]
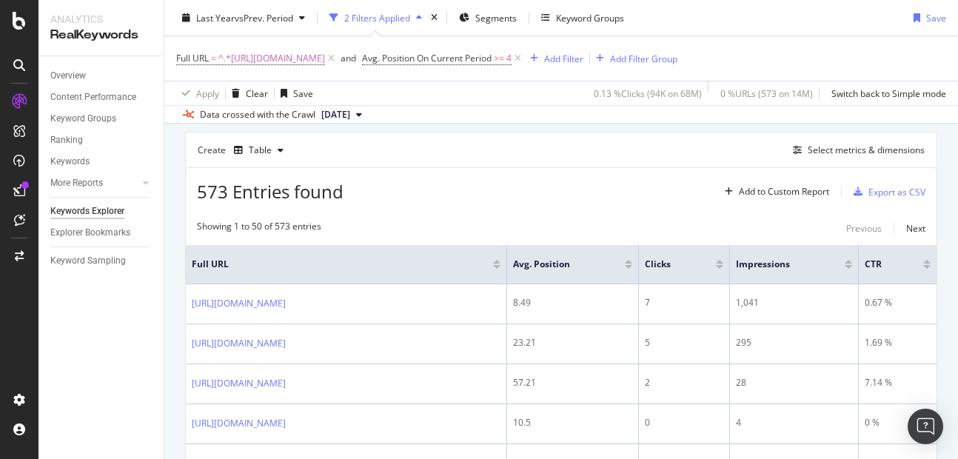
click at [461, 234] on div "Showing 1 to 50 of 573 entries Previous Next" at bounding box center [561, 229] width 751 height 18
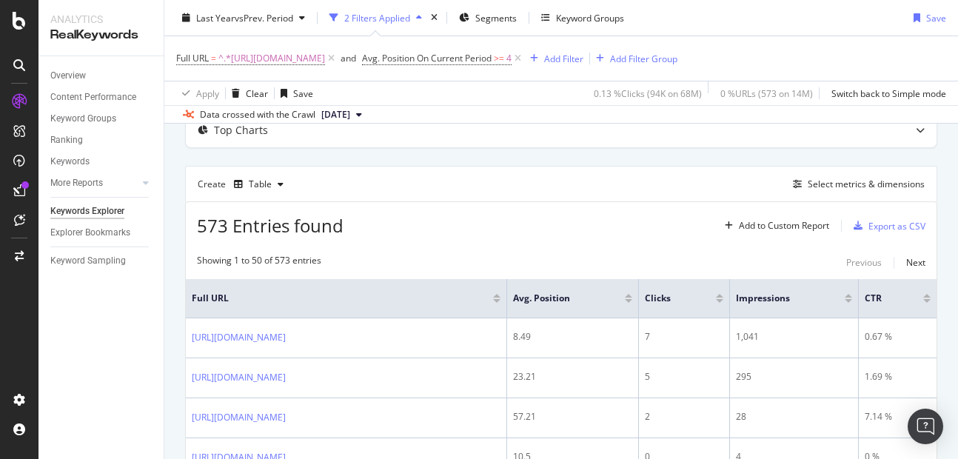
scroll to position [78, 0]
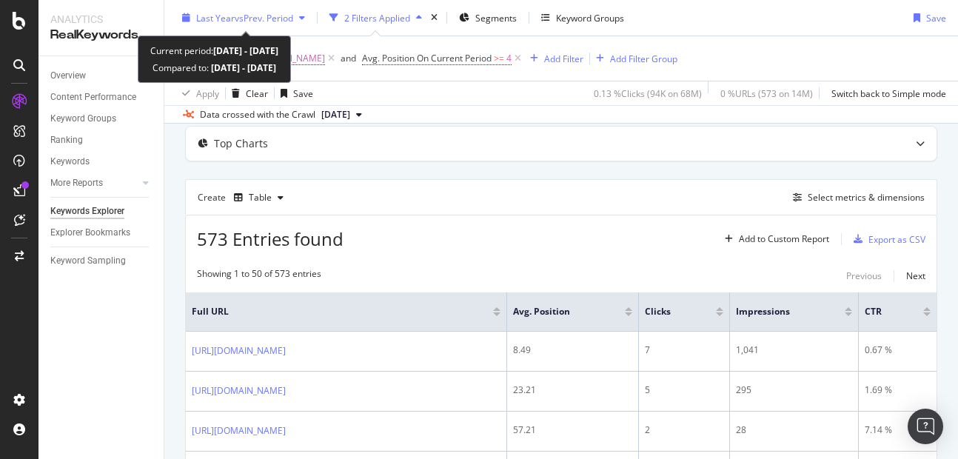
click at [218, 24] on span "Last Year" at bounding box center [215, 17] width 38 height 13
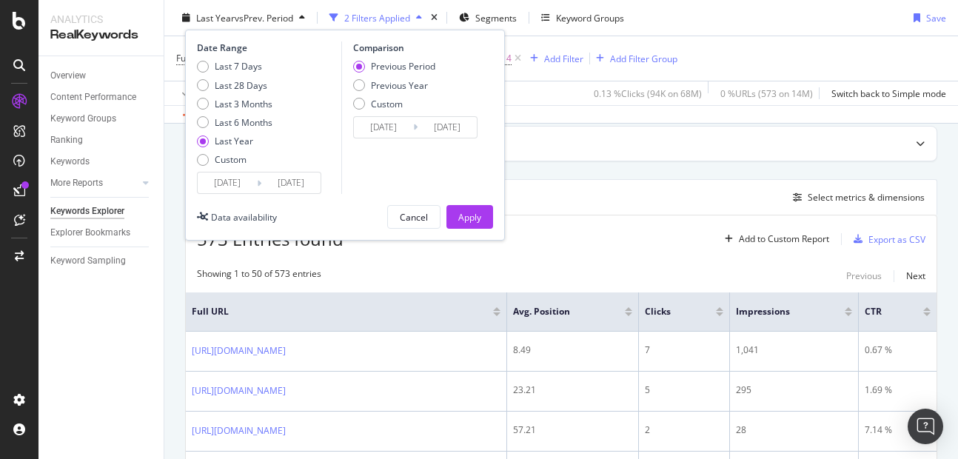
click at [219, 175] on input "2024/10/03" at bounding box center [227, 182] width 59 height 21
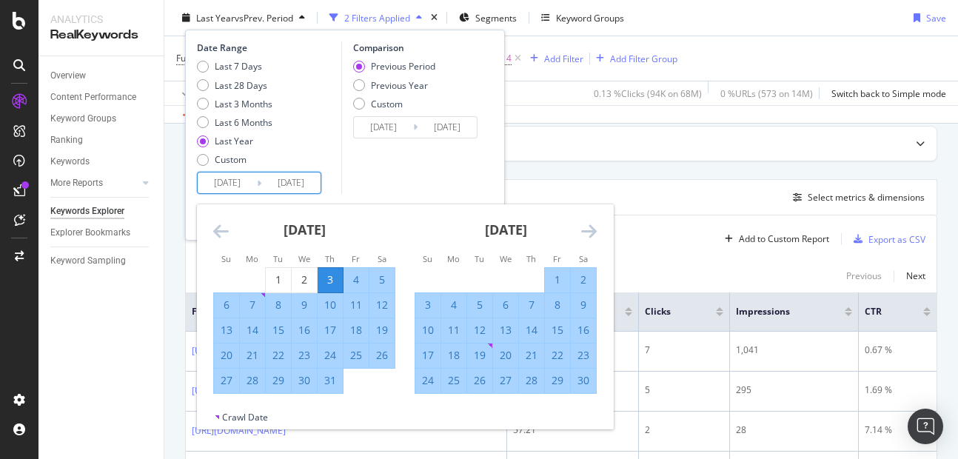
click at [221, 229] on icon "Move backward to switch to the previous month." at bounding box center [221, 231] width 16 height 18
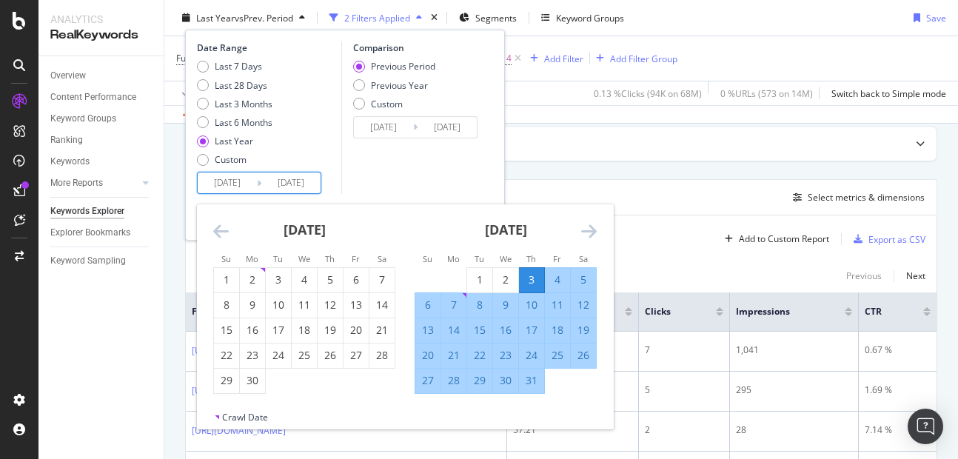
click at [221, 229] on icon "Move backward to switch to the previous month." at bounding box center [221, 231] width 16 height 18
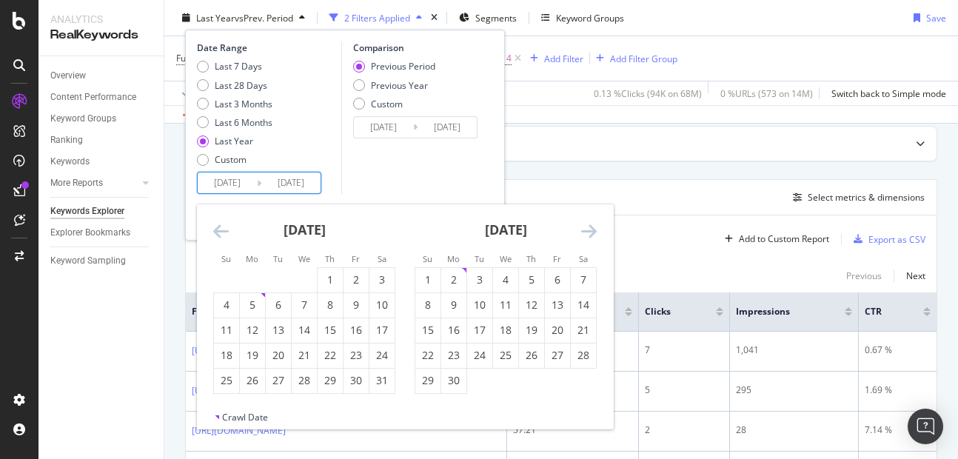
click at [221, 229] on icon "Move backward to switch to the previous month." at bounding box center [221, 231] width 16 height 18
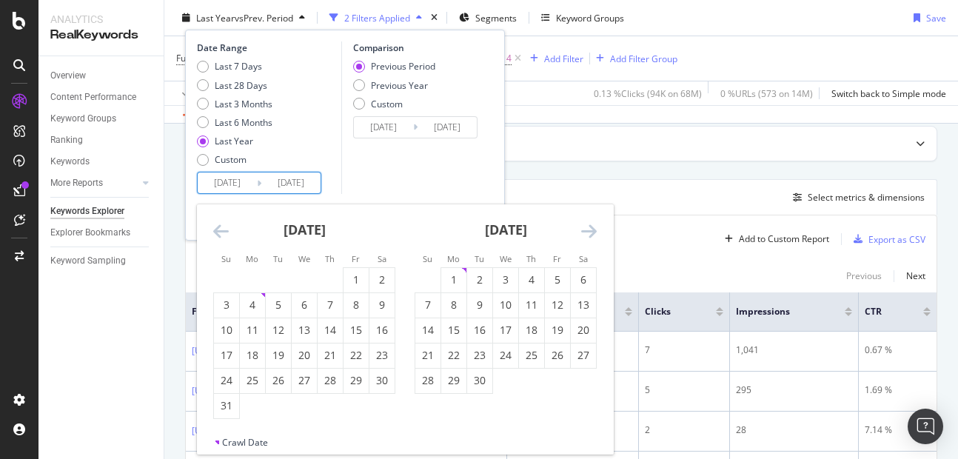
click at [221, 229] on icon "Move backward to switch to the previous month." at bounding box center [221, 231] width 16 height 18
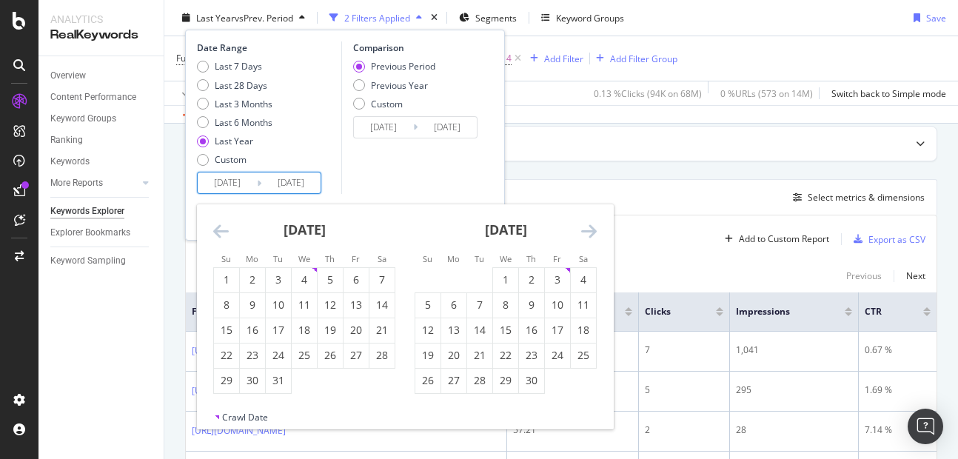
click at [221, 229] on icon "Move backward to switch to the previous month." at bounding box center [221, 231] width 16 height 18
click at [221, 230] on icon "Move backward to switch to the previous month." at bounding box center [221, 231] width 16 height 18
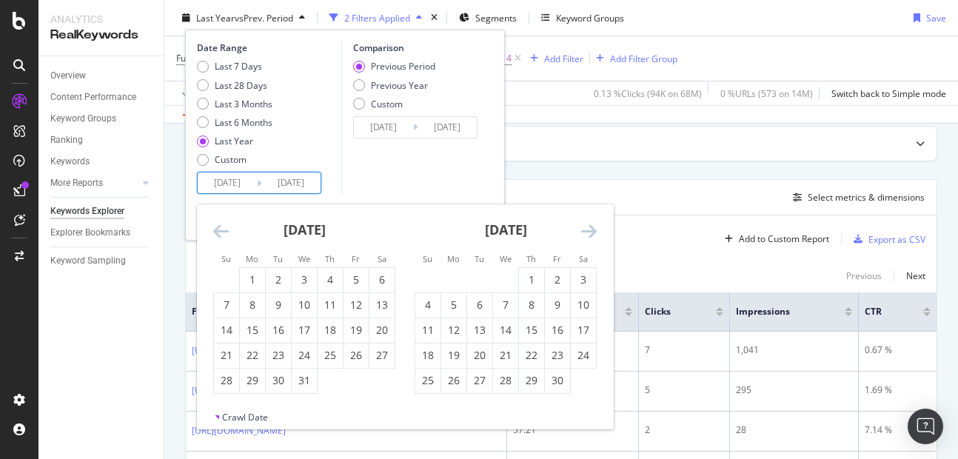
click at [221, 230] on icon "Move backward to switch to the previous month." at bounding box center [221, 231] width 16 height 18
click at [222, 235] on icon "Move backward to switch to the previous month." at bounding box center [221, 231] width 16 height 18
click at [222, 269] on div "1" at bounding box center [226, 280] width 25 height 24
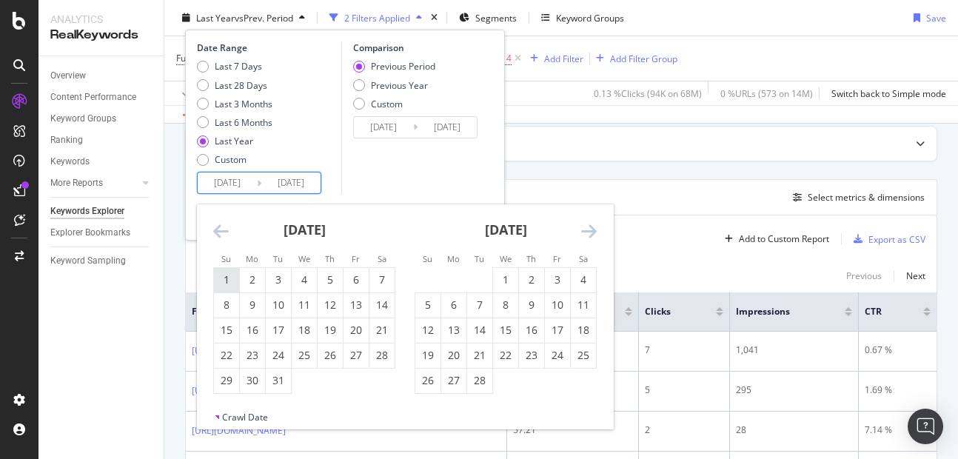
type input "2023/01/01"
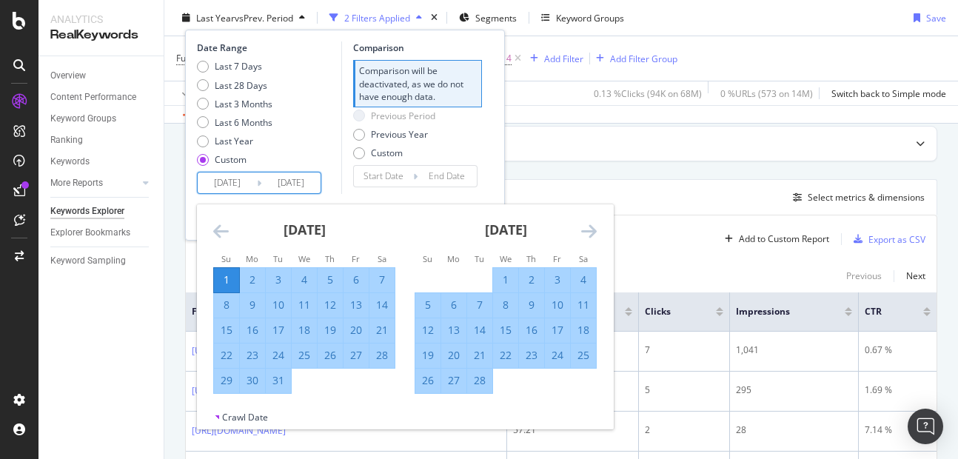
click at [597, 232] on div "February 2023 1 2 3 4 5 6 7 8 9 10 11 12 13 14 15 16 17 18 19 20 21 22 23 24 25…" at bounding box center [505, 298] width 201 height 189
drag, startPoint x: 597, startPoint y: 232, endPoint x: 584, endPoint y: 230, distance: 13.4
click at [584, 230] on div "December 2022 1 2 3 4 5 6 7 8 9 10 11 12 13 14 15 16 17 18 19 20 21 22 23 24 25…" at bounding box center [405, 307] width 416 height 207
click at [584, 230] on icon "Move forward to switch to the next month." at bounding box center [589, 231] width 16 height 18
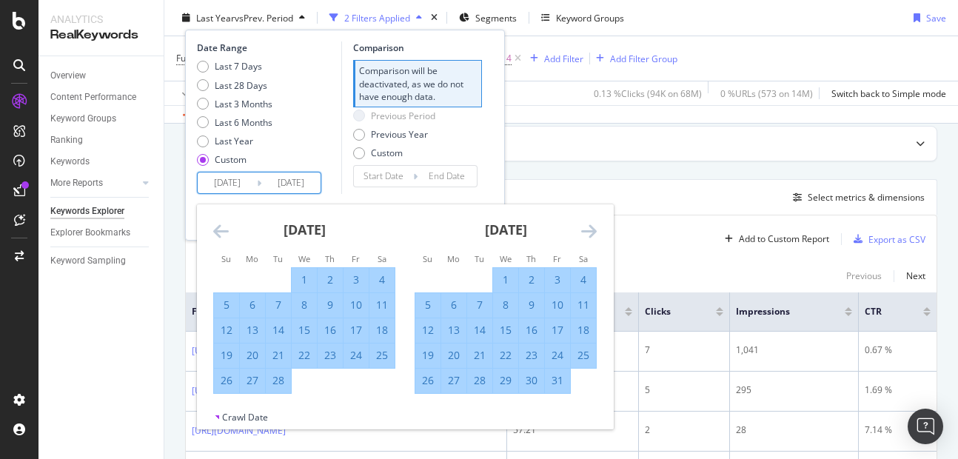
click at [584, 230] on icon "Move forward to switch to the next month." at bounding box center [589, 231] width 16 height 18
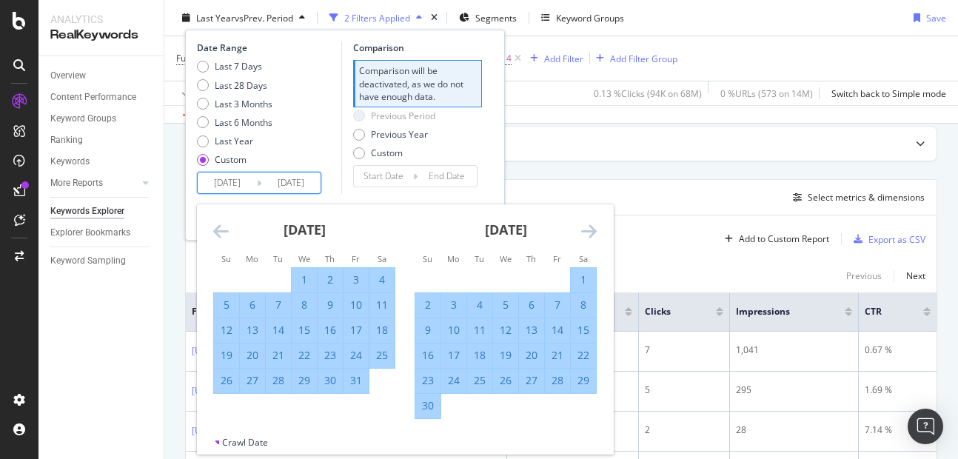
click at [584, 230] on icon "Move forward to switch to the next month." at bounding box center [589, 231] width 16 height 18
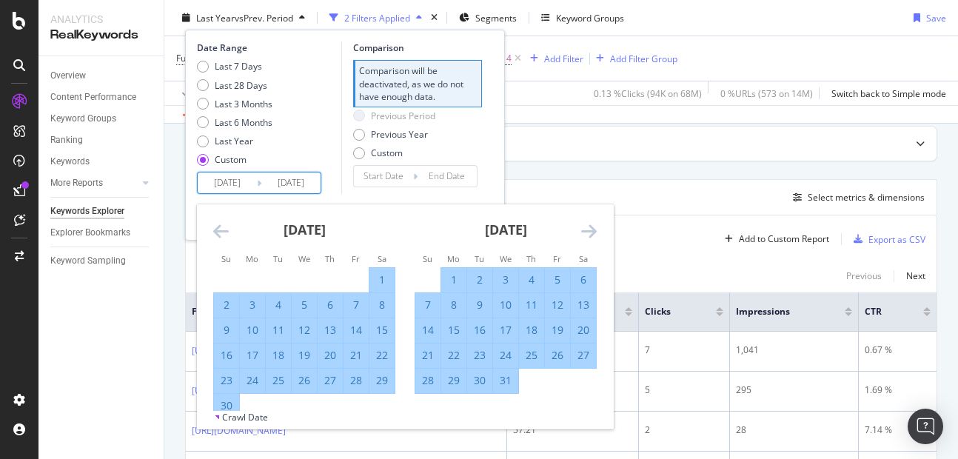
click at [584, 230] on icon "Move forward to switch to the next month." at bounding box center [589, 231] width 16 height 18
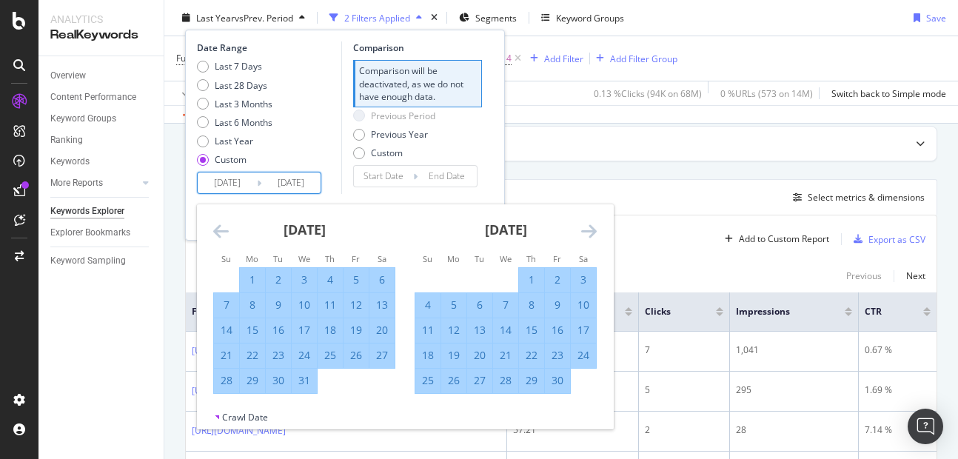
click at [584, 230] on icon "Move forward to switch to the next month." at bounding box center [589, 231] width 16 height 18
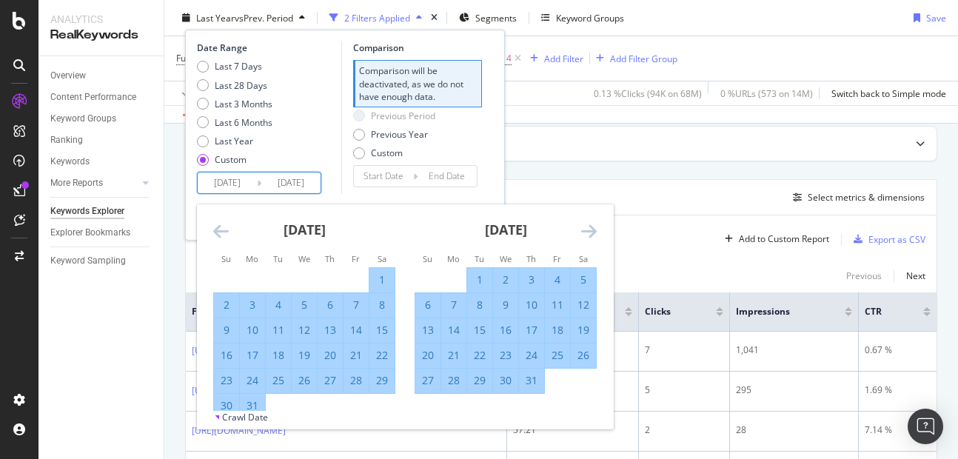
click at [584, 230] on icon "Move forward to switch to the next month." at bounding box center [589, 231] width 16 height 18
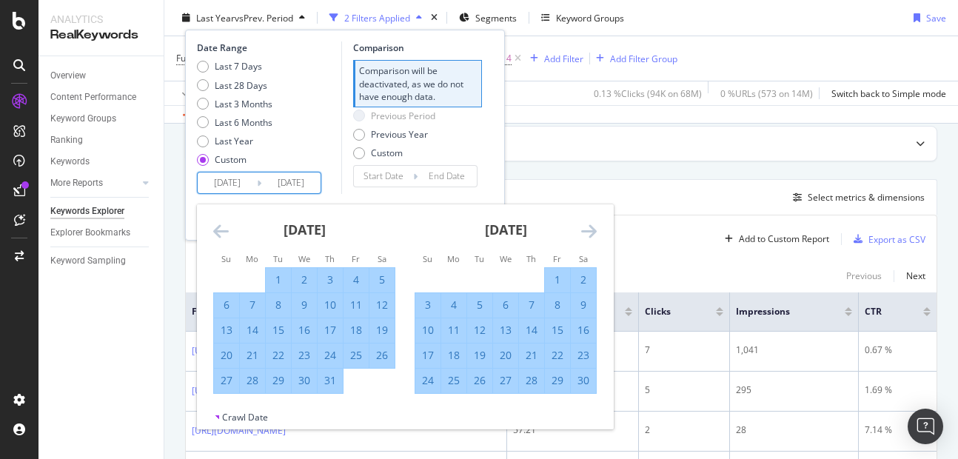
click at [584, 230] on icon "Move forward to switch to the next month." at bounding box center [589, 231] width 16 height 18
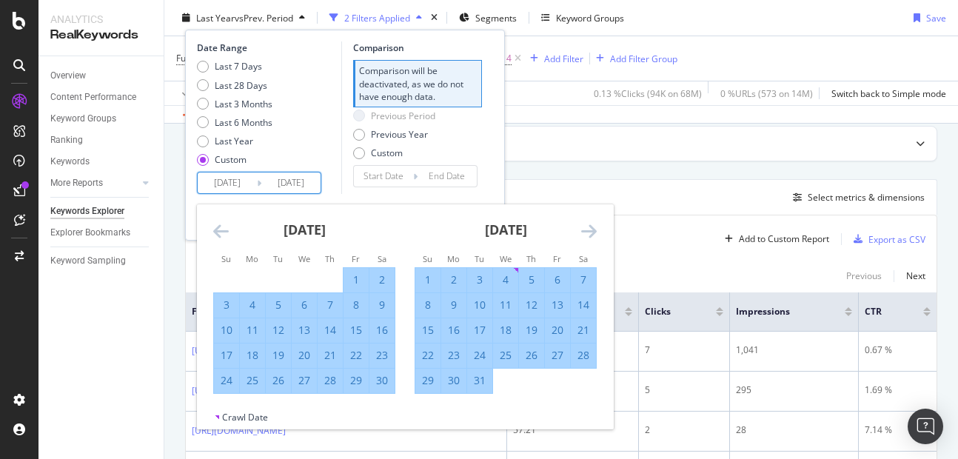
click at [584, 230] on icon "Move forward to switch to the next month." at bounding box center [589, 231] width 16 height 18
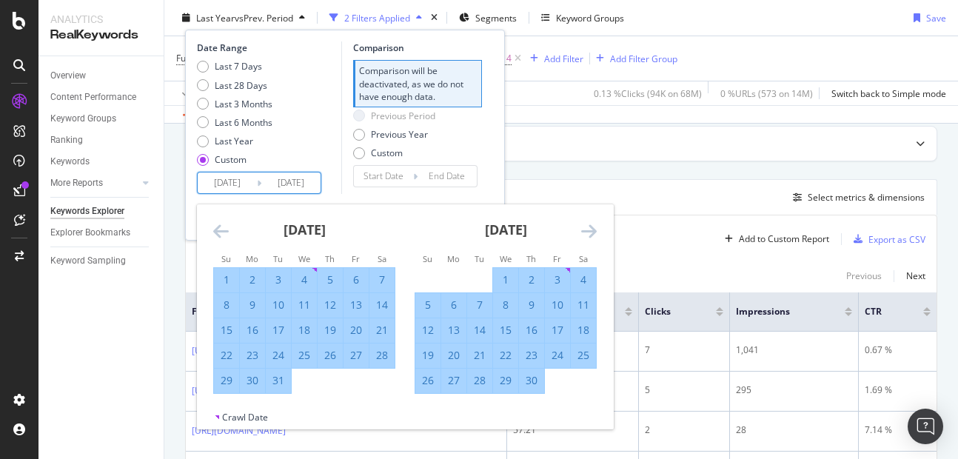
click at [584, 230] on icon "Move forward to switch to the next month." at bounding box center [589, 231] width 16 height 18
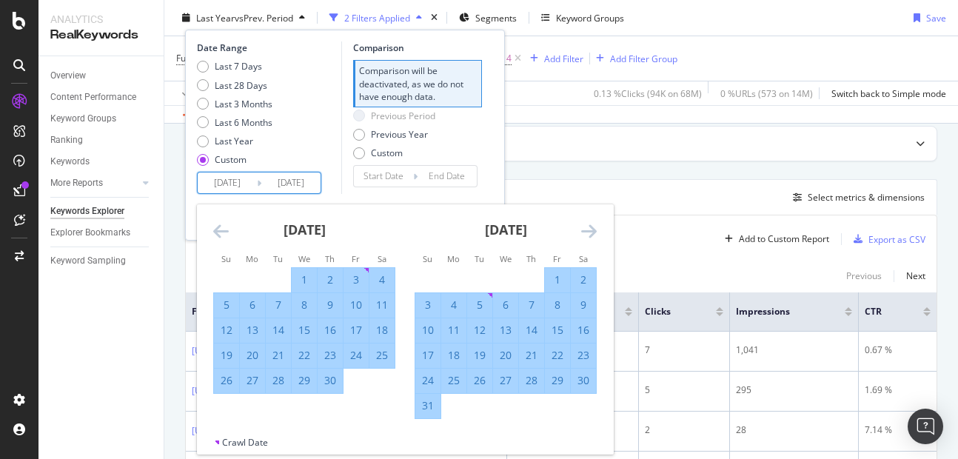
click at [584, 230] on icon "Move forward to switch to the next month." at bounding box center [589, 231] width 16 height 18
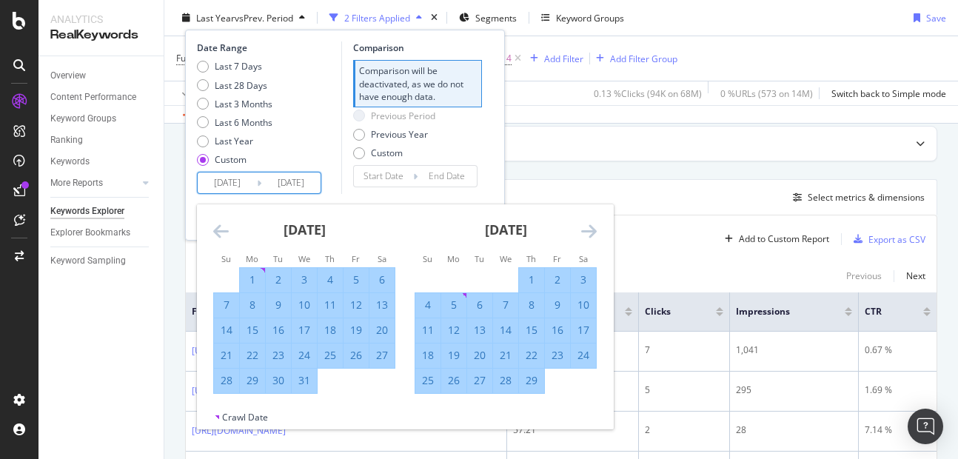
click at [584, 230] on icon "Move forward to switch to the next month." at bounding box center [589, 231] width 16 height 18
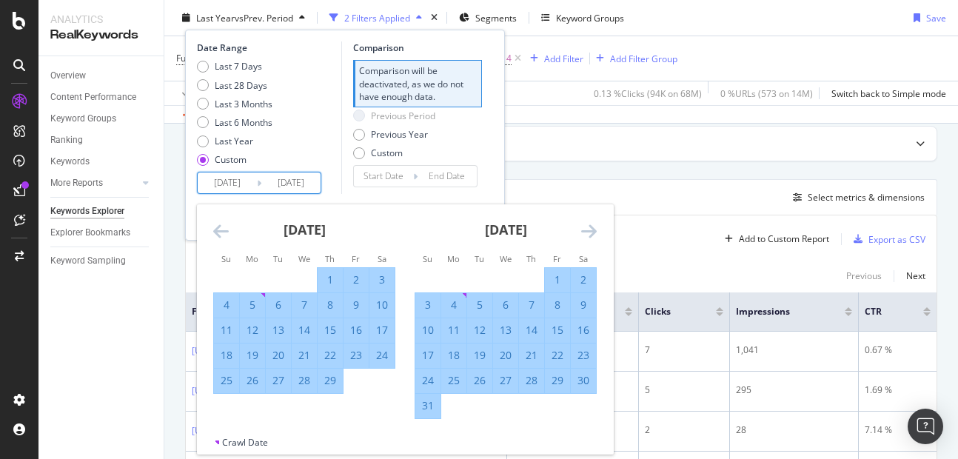
click at [584, 230] on icon "Move forward to switch to the next month." at bounding box center [589, 231] width 16 height 18
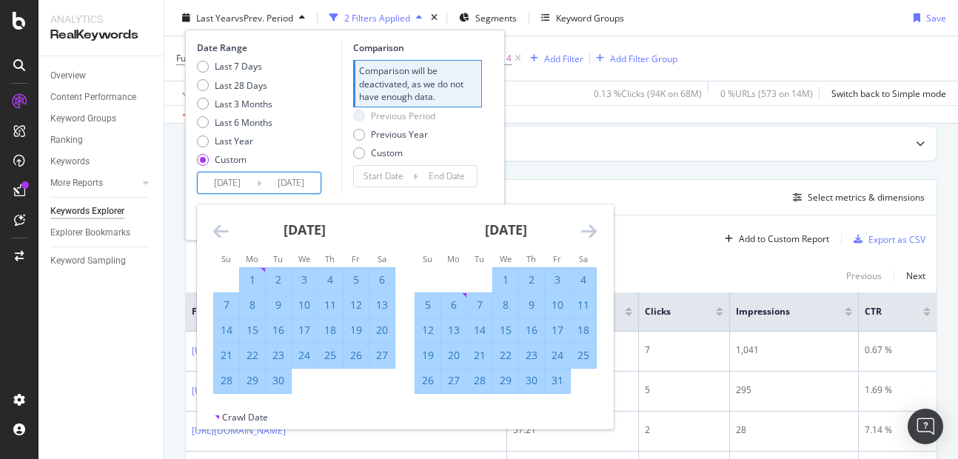
click at [584, 230] on icon "Move forward to switch to the next month." at bounding box center [589, 231] width 16 height 18
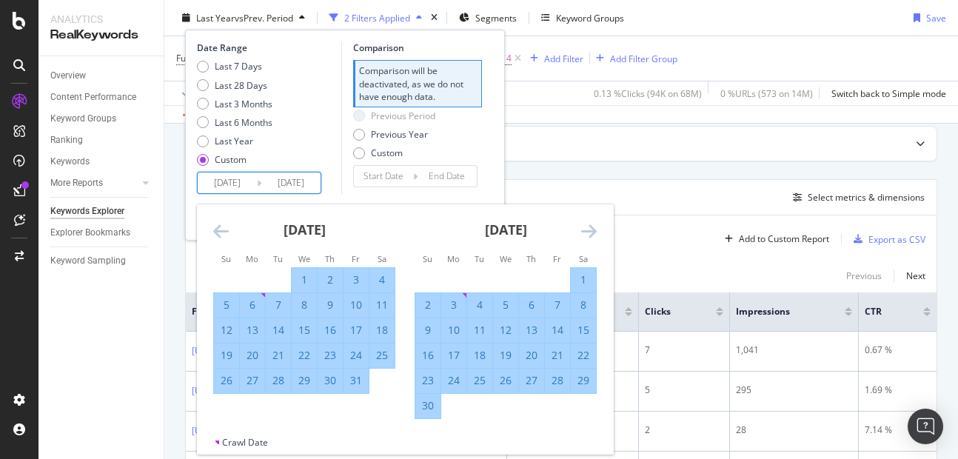
click at [584, 230] on icon "Move forward to switch to the next month." at bounding box center [589, 231] width 16 height 18
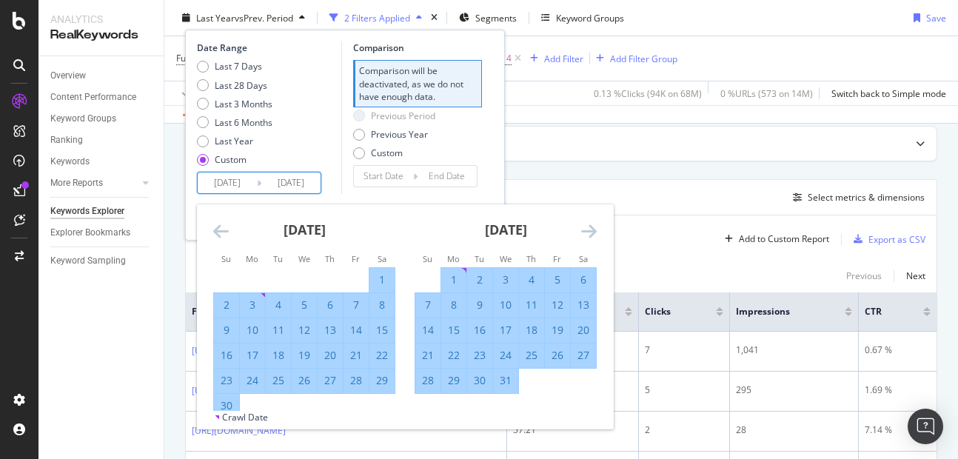
click at [584, 230] on icon "Move forward to switch to the next month." at bounding box center [589, 231] width 16 height 18
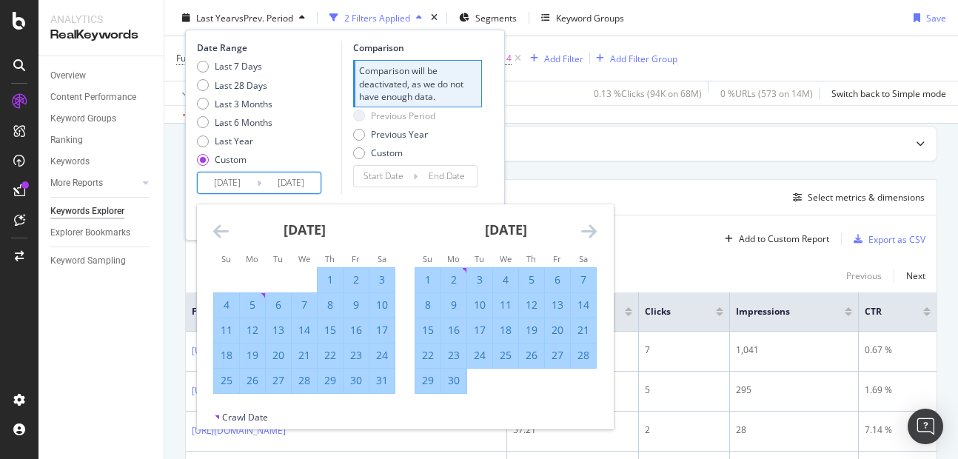
click at [584, 230] on icon "Move forward to switch to the next month." at bounding box center [589, 231] width 16 height 18
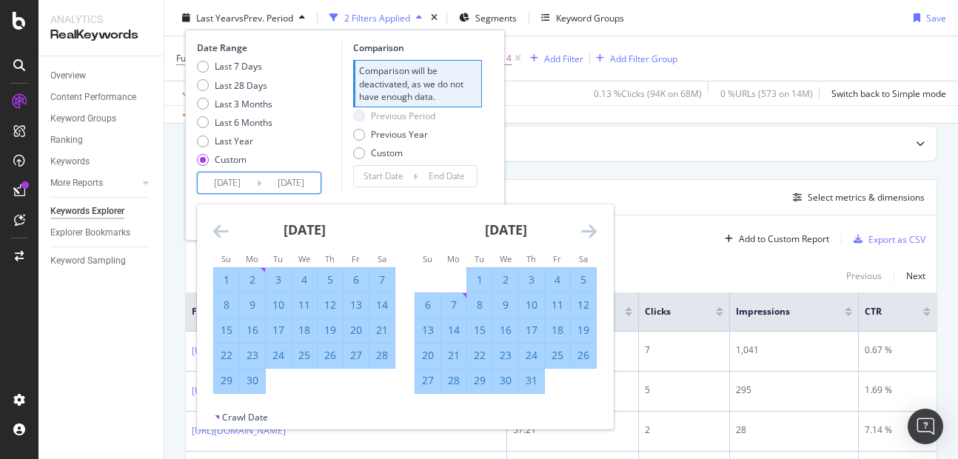
click at [584, 230] on icon "Move forward to switch to the next month." at bounding box center [589, 231] width 16 height 18
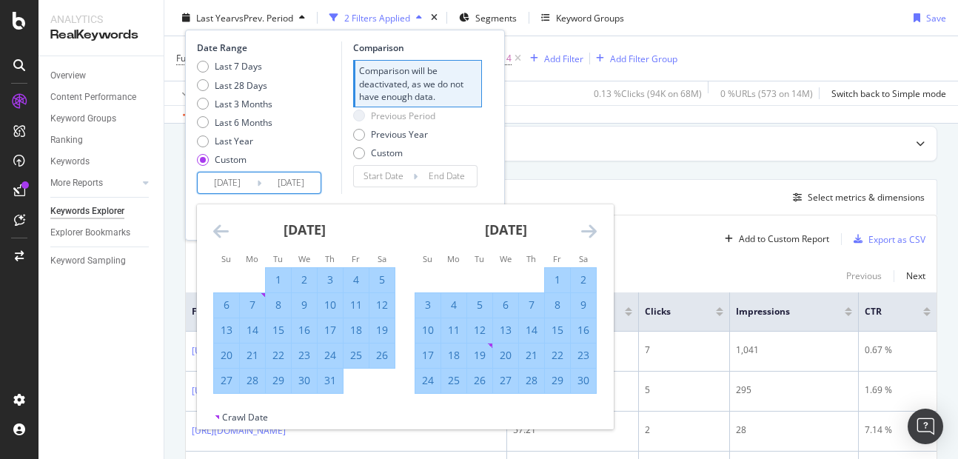
click at [584, 230] on icon "Move forward to switch to the next month." at bounding box center [589, 231] width 16 height 18
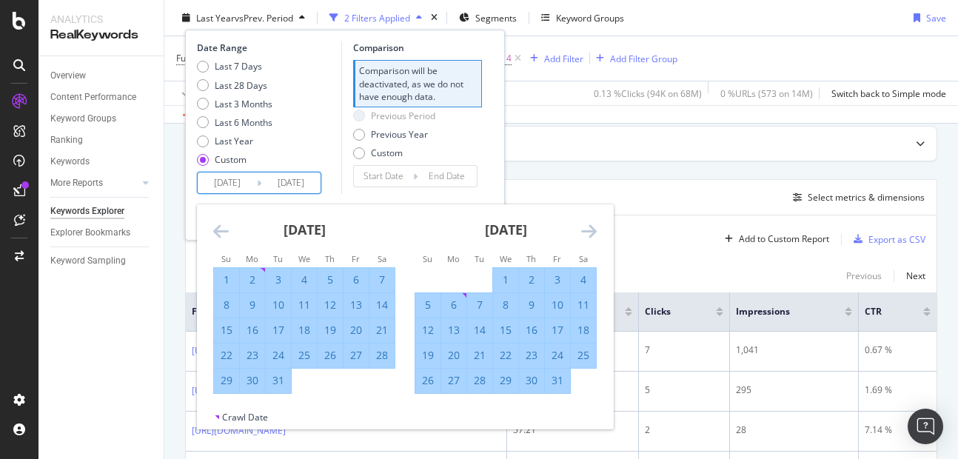
click at [584, 230] on icon "Move forward to switch to the next month." at bounding box center [589, 231] width 16 height 18
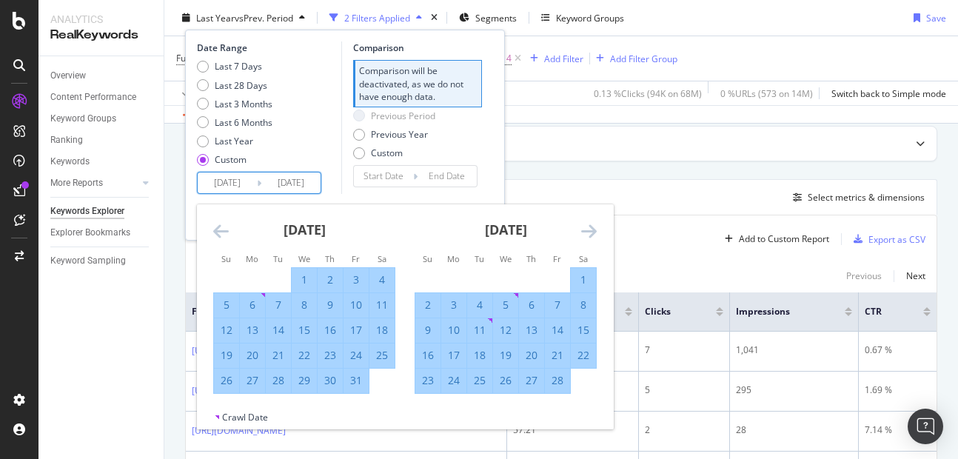
click at [584, 230] on icon "Move forward to switch to the next month." at bounding box center [589, 231] width 16 height 18
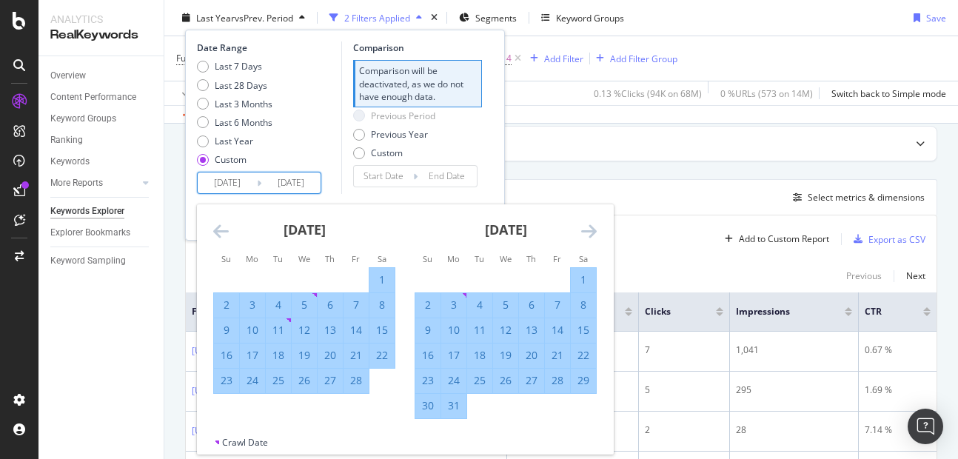
click at [584, 230] on icon "Move forward to switch to the next month." at bounding box center [589, 231] width 16 height 18
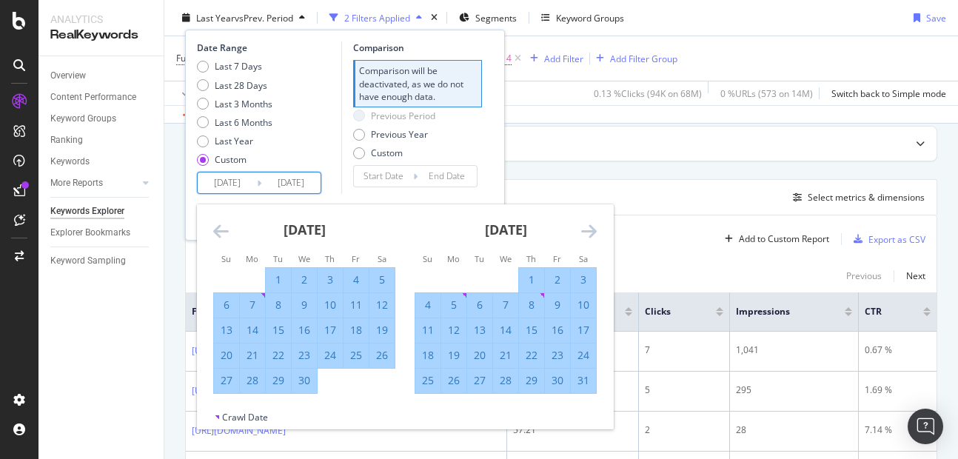
click at [584, 230] on icon "Move forward to switch to the next month." at bounding box center [589, 231] width 16 height 18
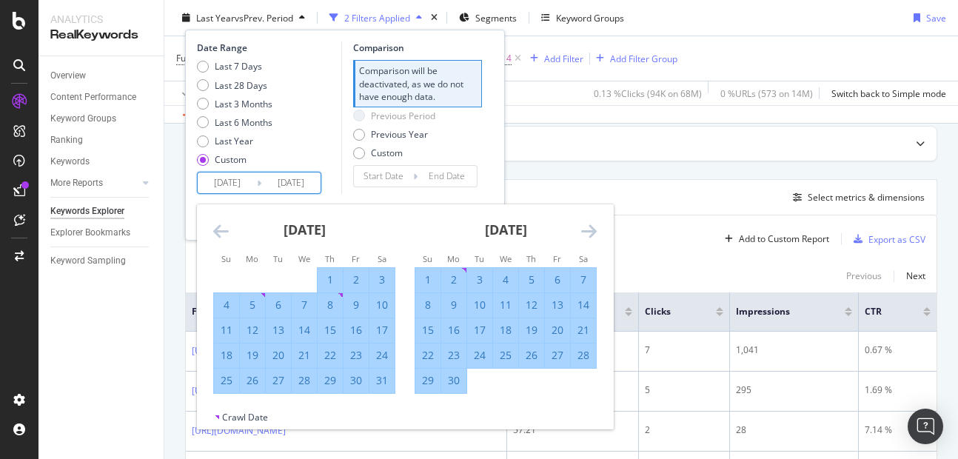
click at [584, 230] on icon "Move forward to switch to the next month." at bounding box center [589, 231] width 16 height 18
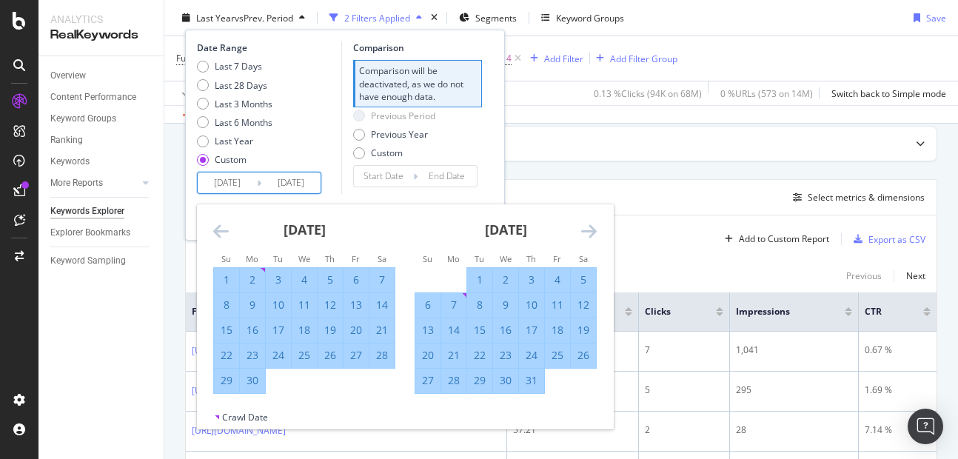
click at [584, 230] on icon "Move forward to switch to the next month." at bounding box center [589, 231] width 16 height 18
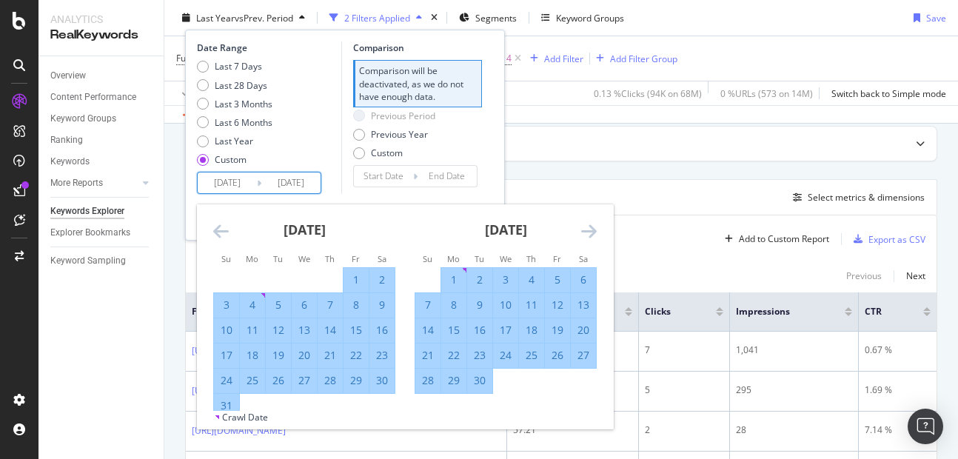
click at [584, 230] on icon "Move forward to switch to the next month." at bounding box center [589, 231] width 16 height 18
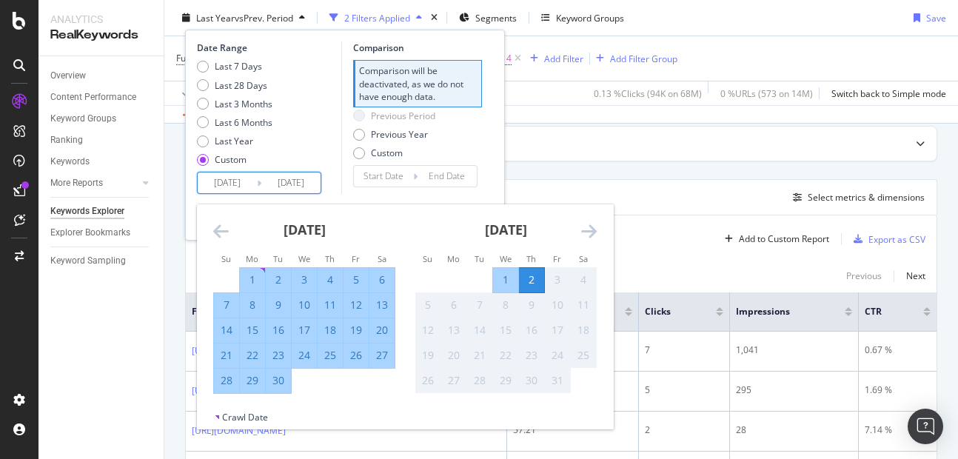
click at [584, 230] on icon "Move forward to switch to the next month." at bounding box center [589, 231] width 16 height 18
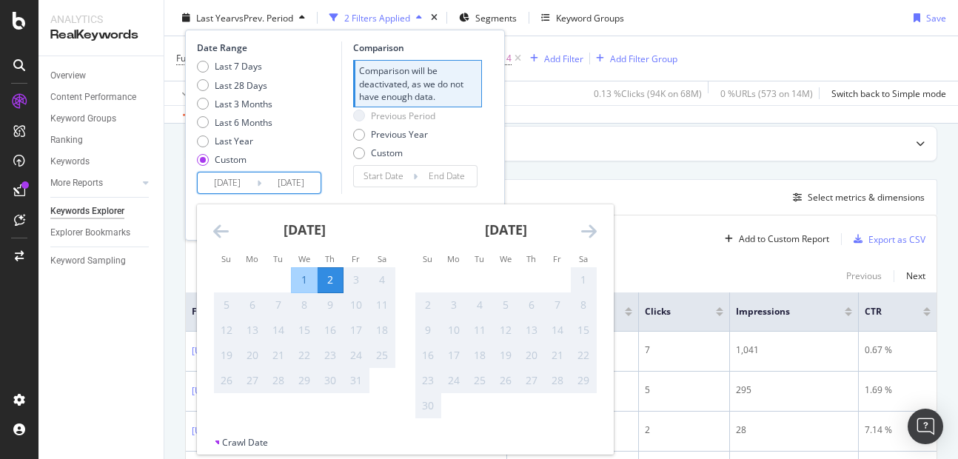
click at [584, 230] on icon "Move forward to switch to the next month." at bounding box center [589, 231] width 16 height 18
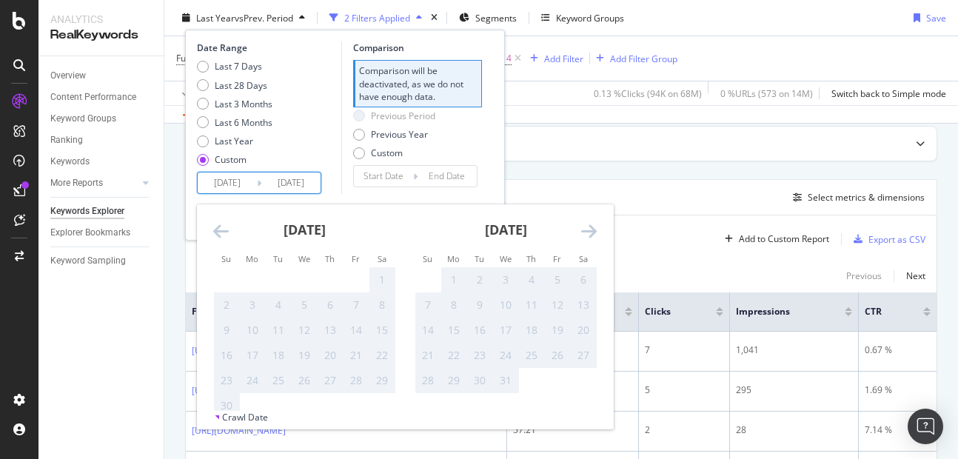
click at [584, 230] on icon "Move forward to switch to the next month." at bounding box center [589, 231] width 16 height 18
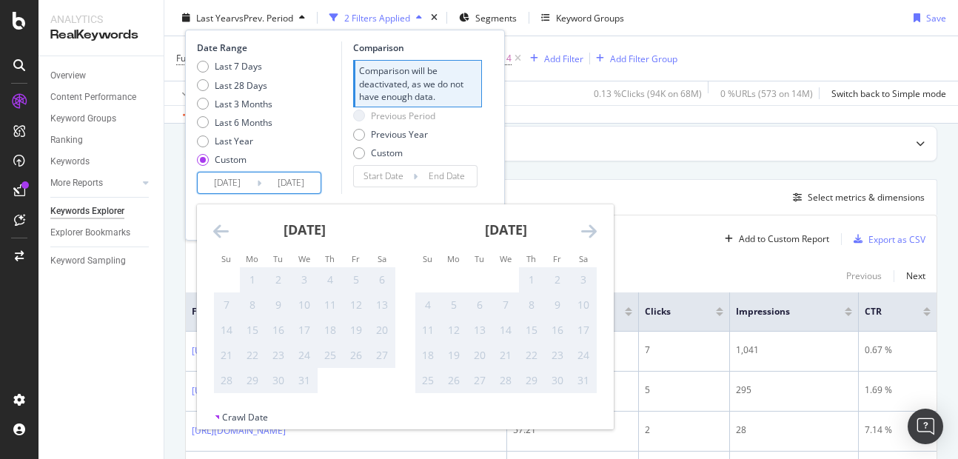
click at [224, 229] on icon "Move backward to switch to the previous month." at bounding box center [221, 231] width 16 height 18
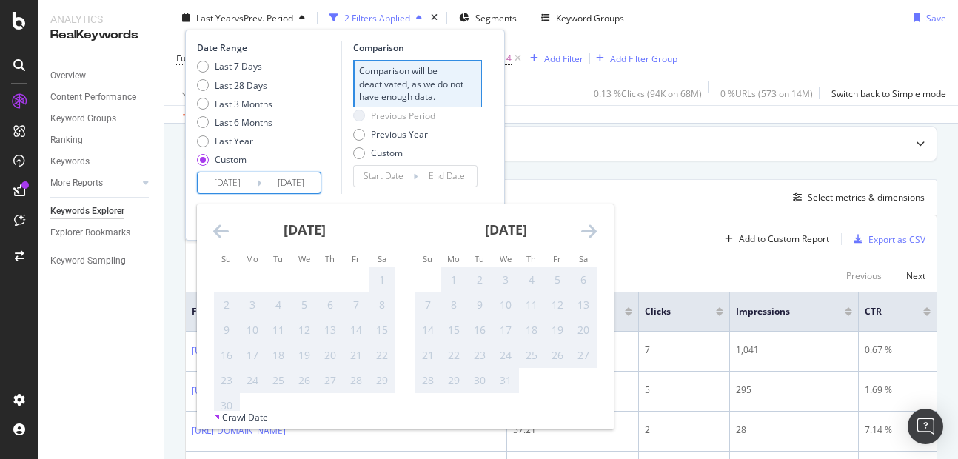
click at [224, 229] on icon "Move backward to switch to the previous month." at bounding box center [221, 231] width 16 height 18
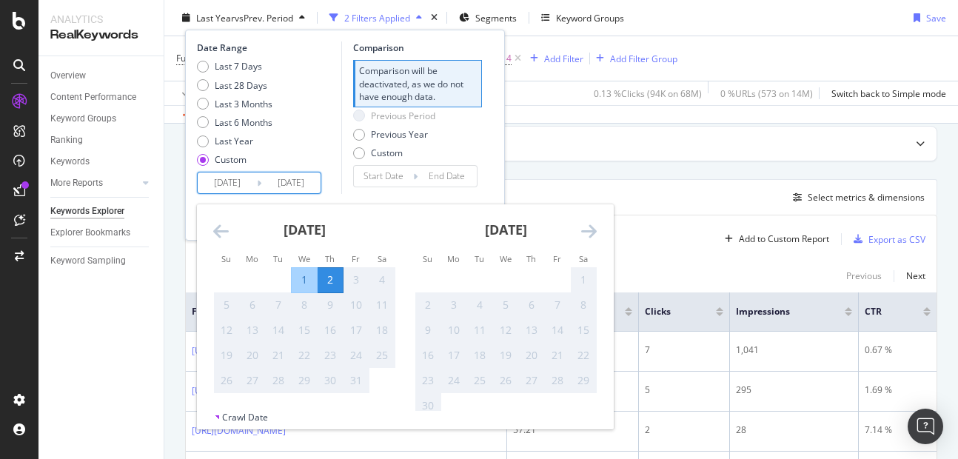
click at [208, 229] on div "October 2025 1 2 3 4 5 6 7 8 9 10 11 12 13 14 15 16 17 18 19 20 21 22 23 24 25 …" at bounding box center [304, 298] width 201 height 189
click at [217, 229] on icon "Move backward to switch to the previous month." at bounding box center [221, 231] width 16 height 18
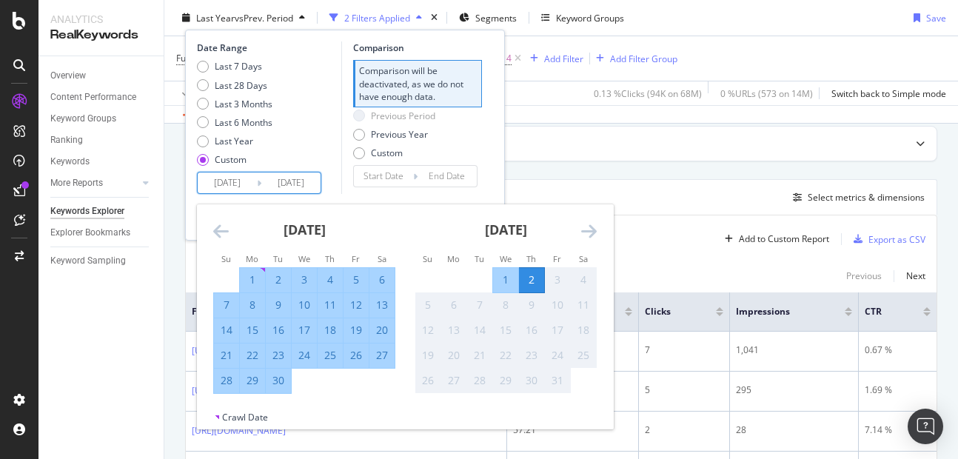
click at [278, 377] on div "30" at bounding box center [278, 380] width 25 height 15
type input "2025/09/30"
type input "2022/01/02"
type input "2024/10/01"
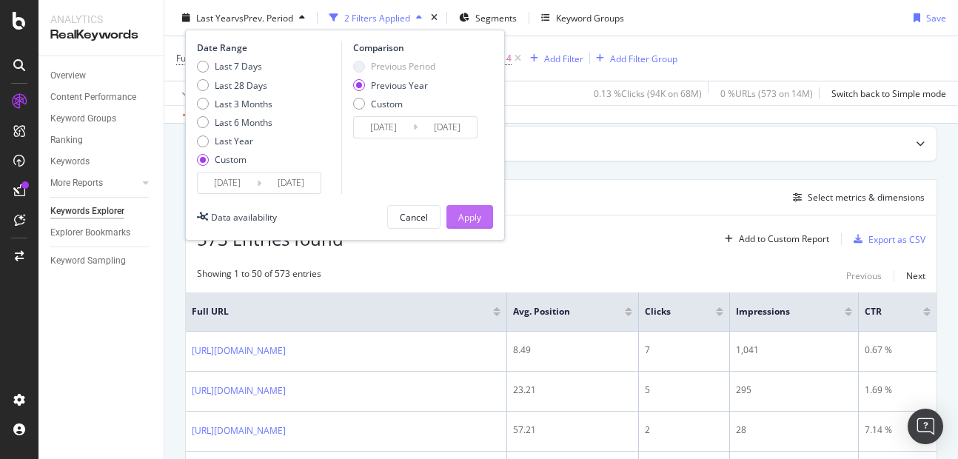
click at [474, 227] on div "Apply" at bounding box center [469, 217] width 23 height 22
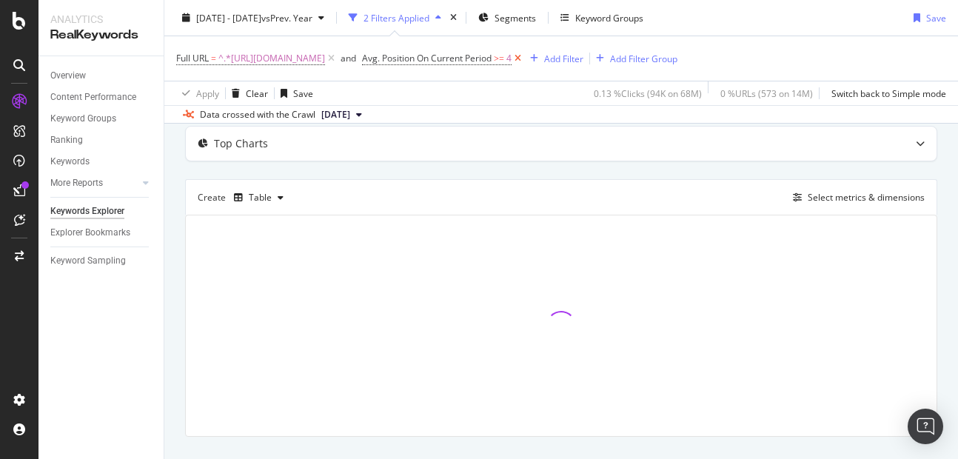
click at [524, 61] on icon at bounding box center [517, 58] width 13 height 15
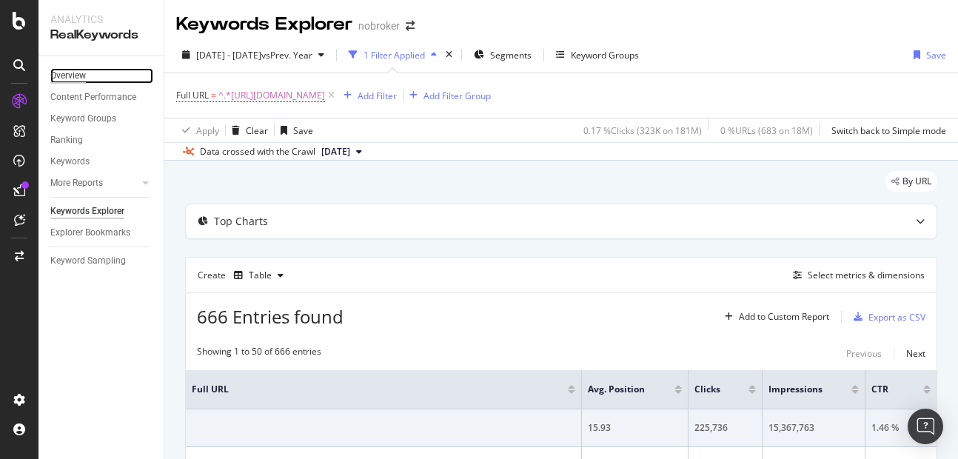
click at [70, 81] on div "Overview" at bounding box center [68, 76] width 36 height 16
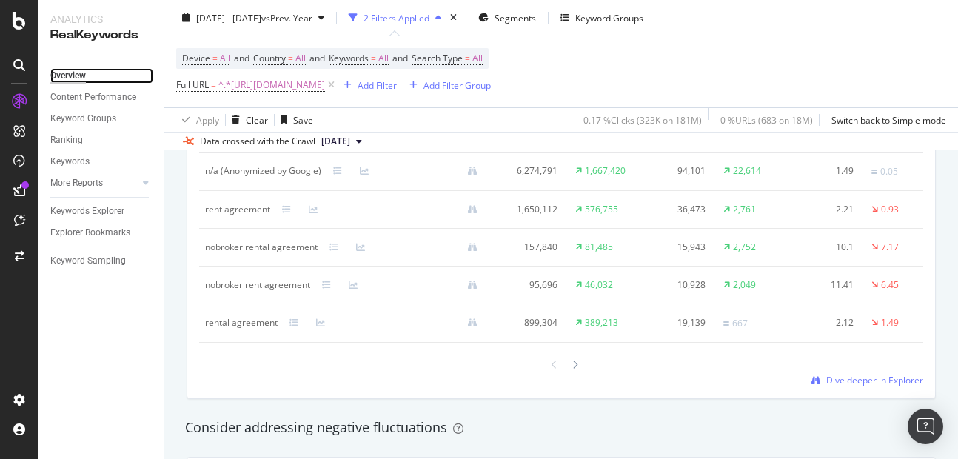
scroll to position [1460, 0]
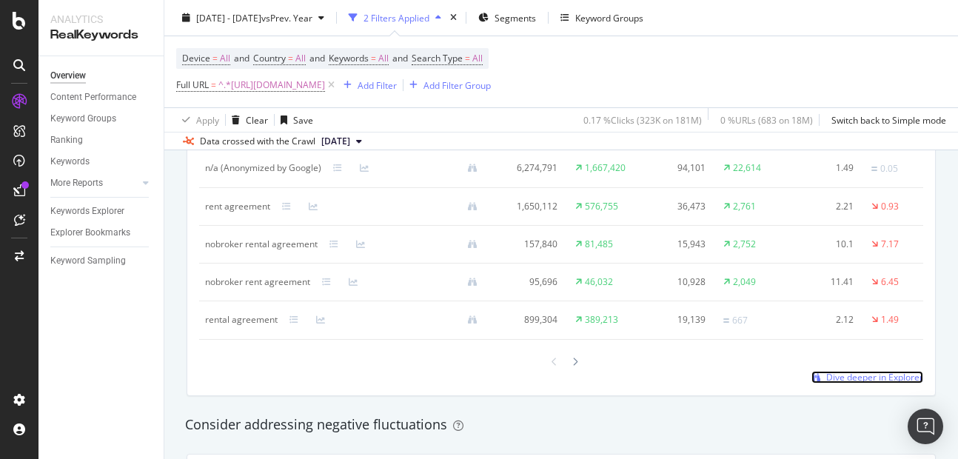
click at [852, 383] on span "Dive deeper in Explorer" at bounding box center [874, 377] width 97 height 13
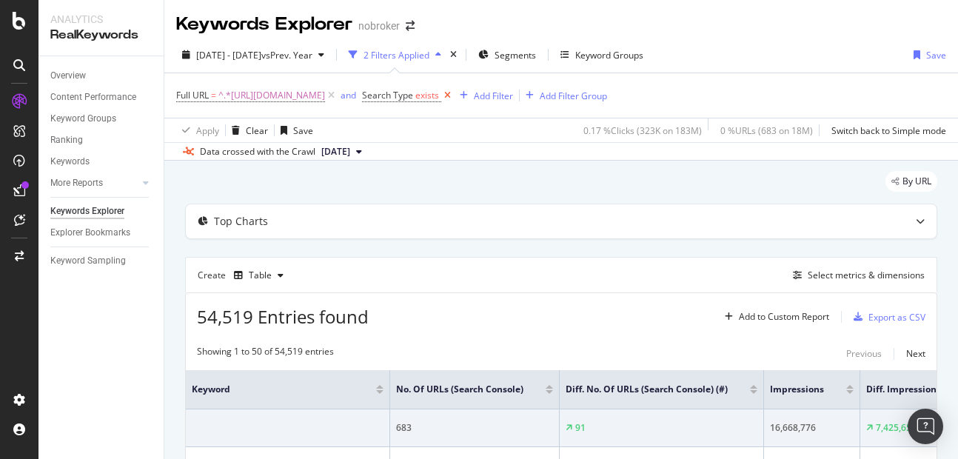
click at [454, 96] on icon at bounding box center [447, 95] width 13 height 15
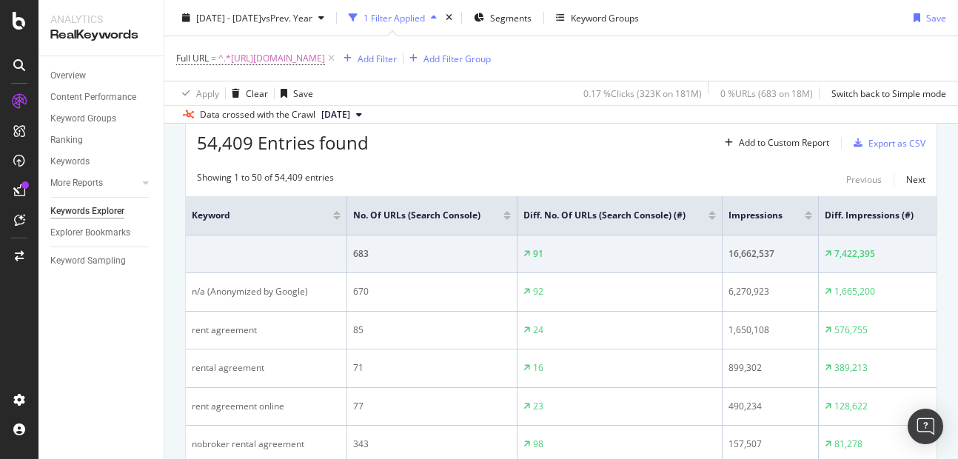
scroll to position [91, 0]
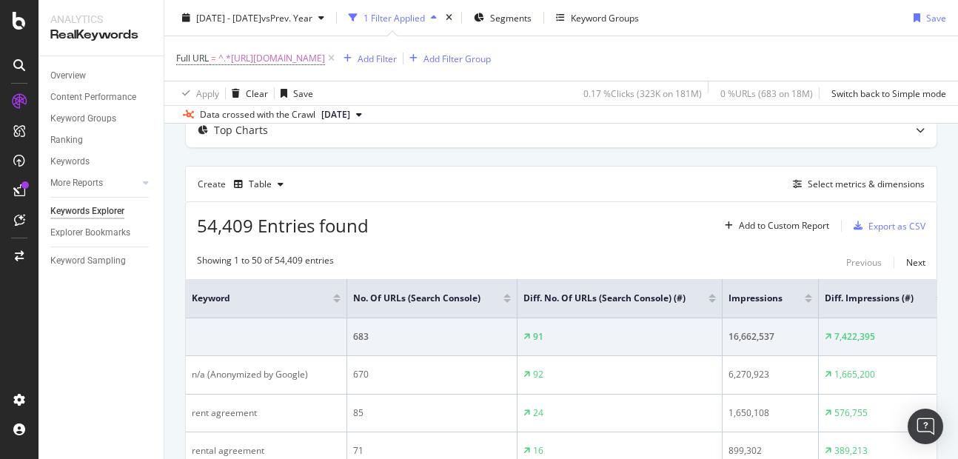
click at [841, 172] on div "Create Table Select metrics & dimensions" at bounding box center [561, 184] width 752 height 36
click at [841, 181] on div "Select metrics & dimensions" at bounding box center [866, 184] width 117 height 13
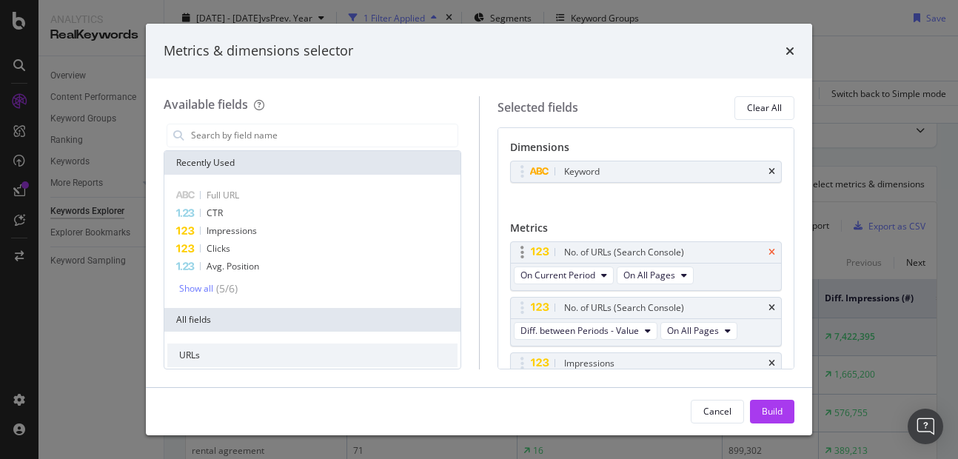
click at [768, 252] on icon "times" at bounding box center [771, 252] width 7 height 9
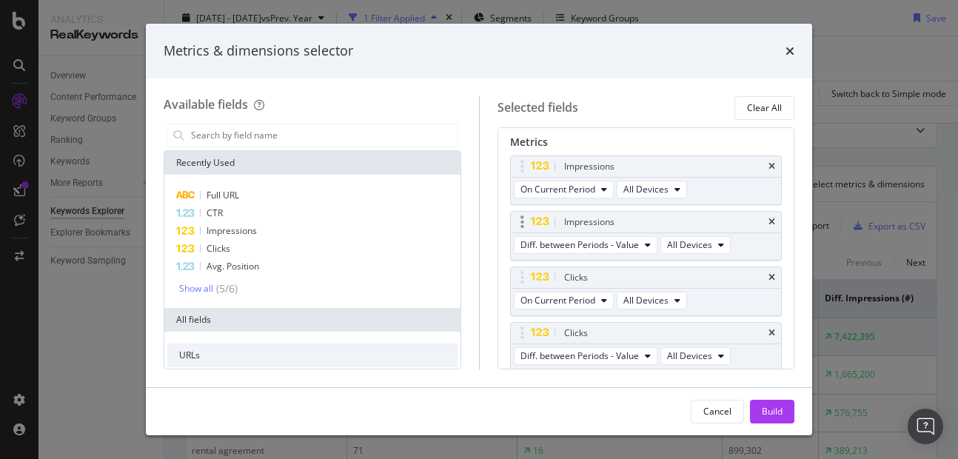
scroll to position [89, 0]
click at [594, 246] on span "Diff. between Periods - Value" at bounding box center [579, 241] width 118 height 13
click at [768, 223] on icon "times" at bounding box center [771, 219] width 7 height 9
click at [765, 272] on div "Clicks" at bounding box center [646, 274] width 271 height 21
click at [761, 279] on div "Clicks" at bounding box center [646, 274] width 271 height 21
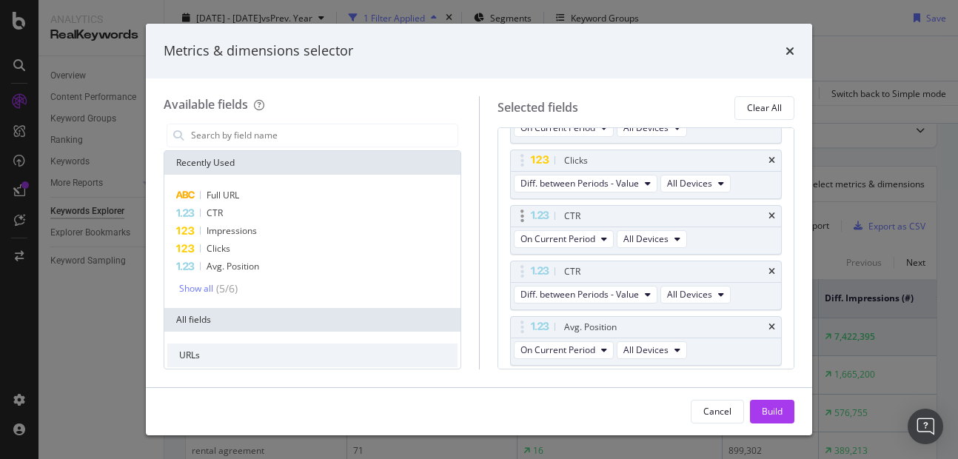
scroll to position [76, 0]
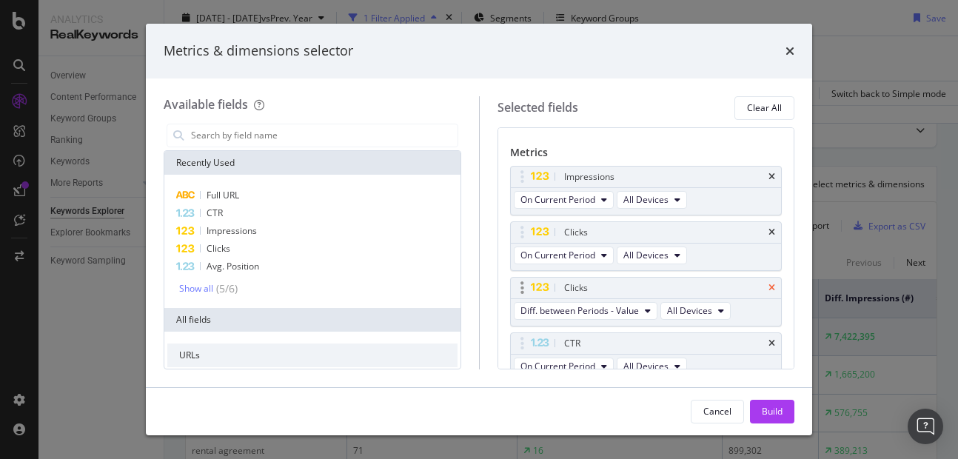
click at [768, 285] on icon "times" at bounding box center [771, 288] width 7 height 9
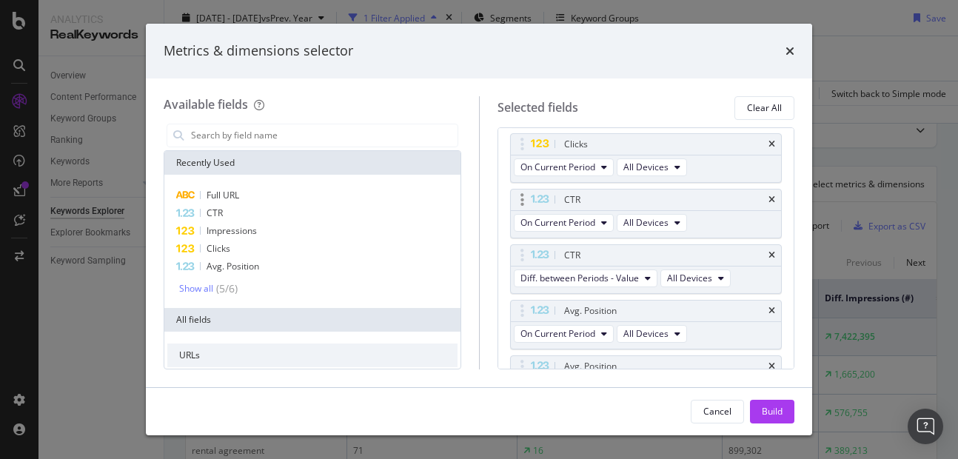
scroll to position [167, 0]
click at [756, 252] on div "CTR" at bounding box center [646, 252] width 271 height 21
click at [768, 250] on icon "times" at bounding box center [771, 252] width 7 height 9
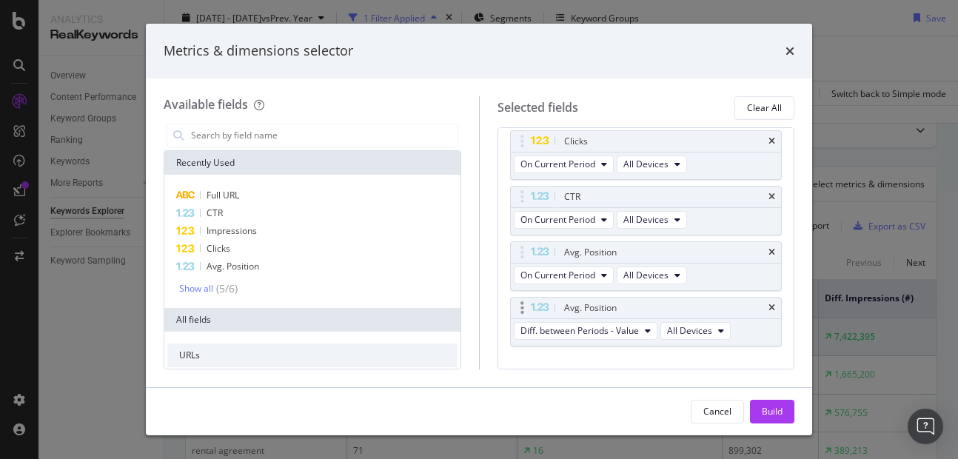
scroll to position [194, 0]
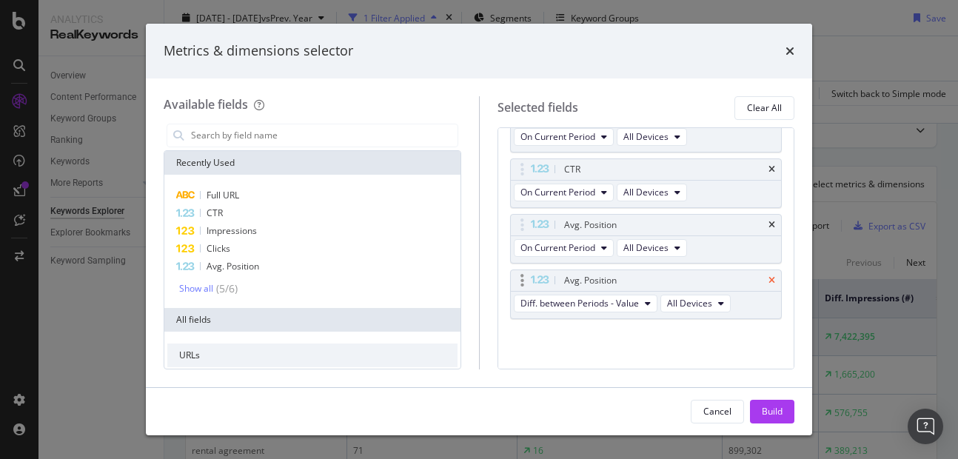
click at [768, 280] on icon "times" at bounding box center [771, 280] width 7 height 9
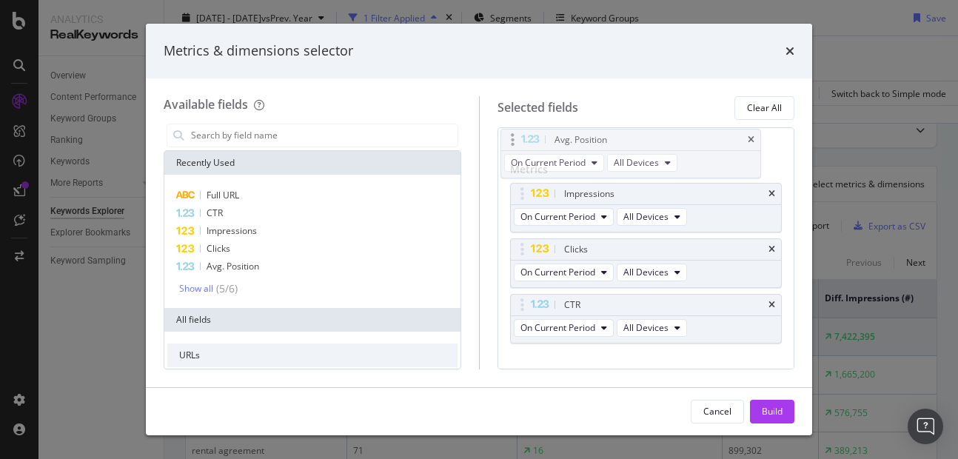
scroll to position [43, 0]
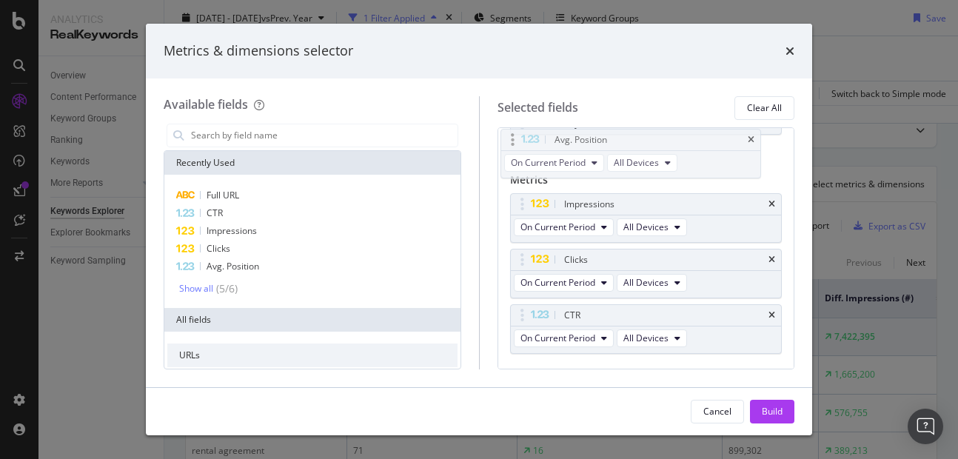
drag, startPoint x: 529, startPoint y: 277, endPoint x: 520, endPoint y: 133, distance: 143.9
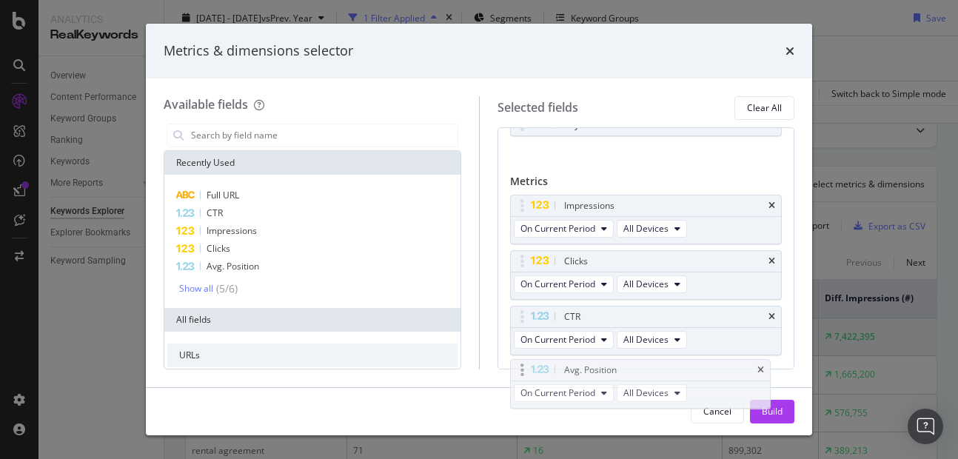
click at [520, 133] on body "Analytics RealKeywords Overview Content Performance Keyword Groups Ranking Keyw…" at bounding box center [479, 229] width 958 height 459
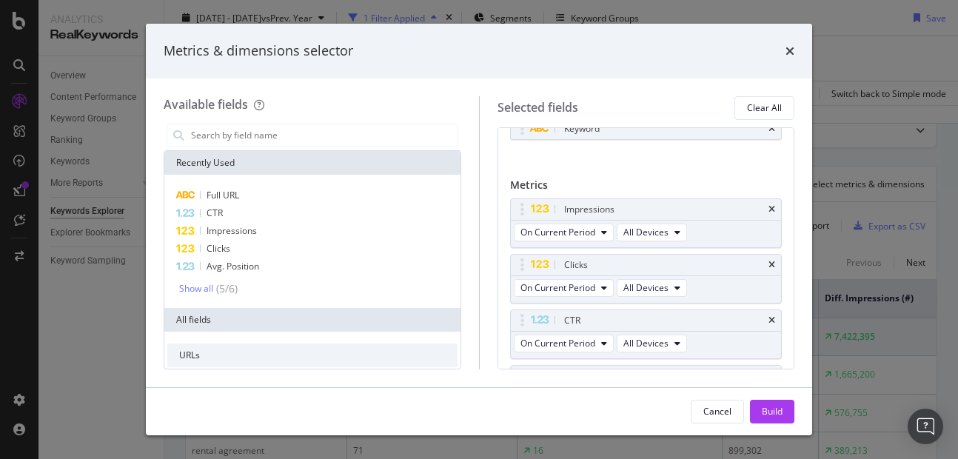
scroll to position [138, 0]
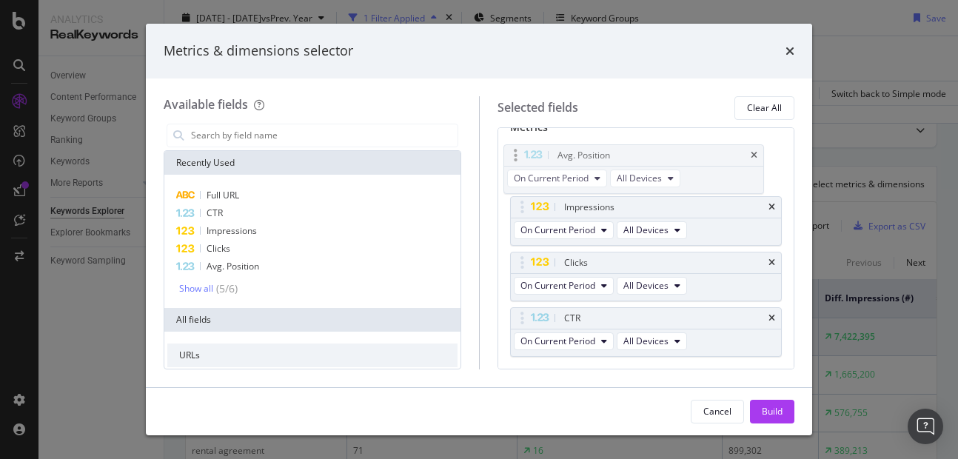
drag, startPoint x: 523, startPoint y: 278, endPoint x: 517, endPoint y: 153, distance: 125.3
click at [517, 153] on body "Analytics RealKeywords Overview Content Performance Keyword Groups Ranking Keyw…" at bounding box center [479, 229] width 958 height 459
click at [757, 407] on button "Build" at bounding box center [772, 412] width 44 height 24
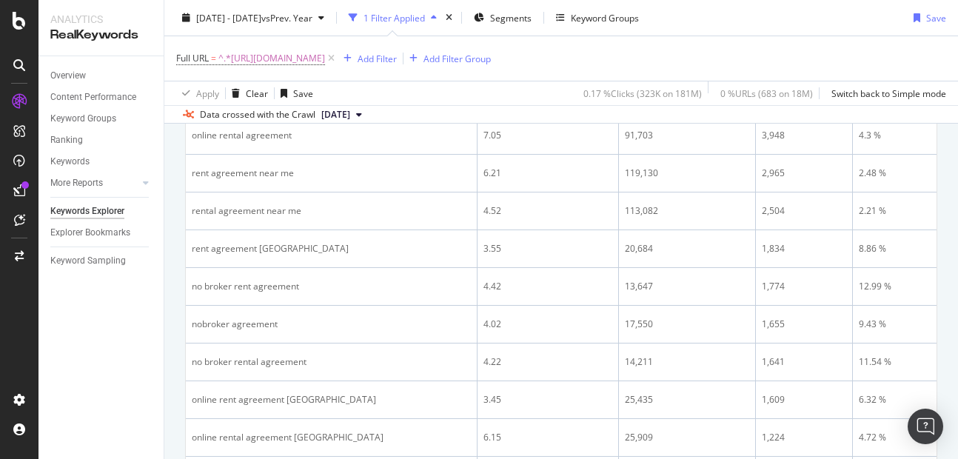
scroll to position [643, 0]
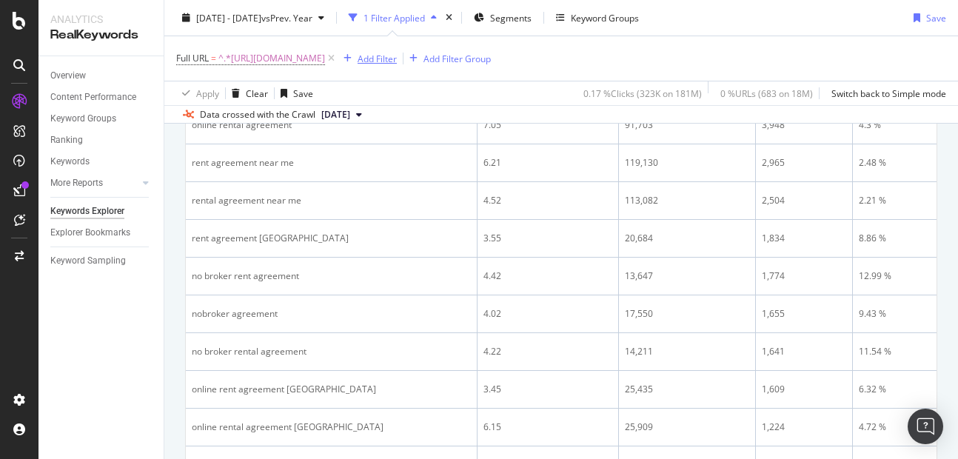
click at [397, 61] on div "Add Filter" at bounding box center [377, 58] width 39 height 13
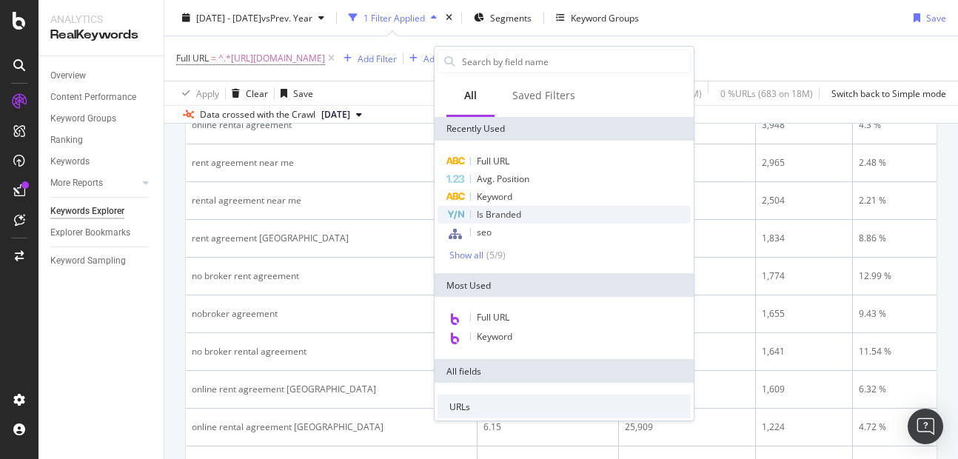
click at [507, 215] on span "Is Branded" at bounding box center [499, 214] width 44 height 13
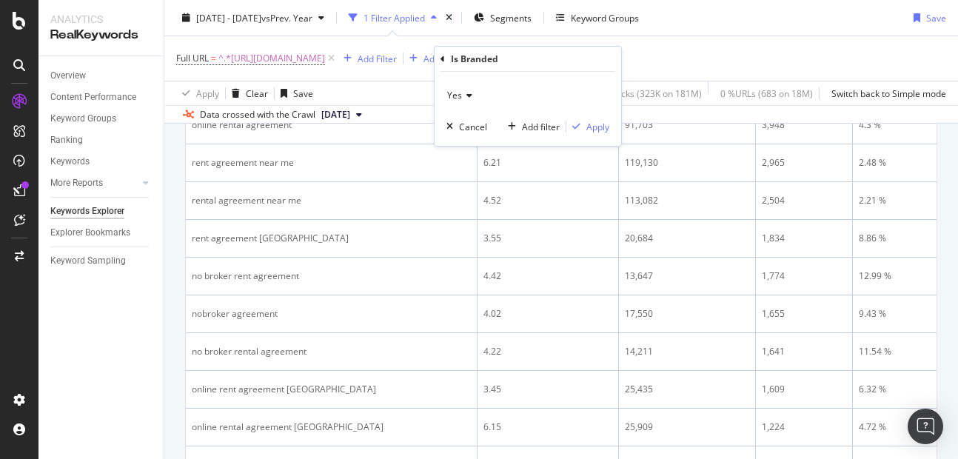
click at [462, 95] on icon at bounding box center [467, 95] width 10 height 9
click at [469, 148] on div "No" at bounding box center [529, 144] width 158 height 19
click at [598, 121] on div "Apply" at bounding box center [597, 127] width 23 height 13
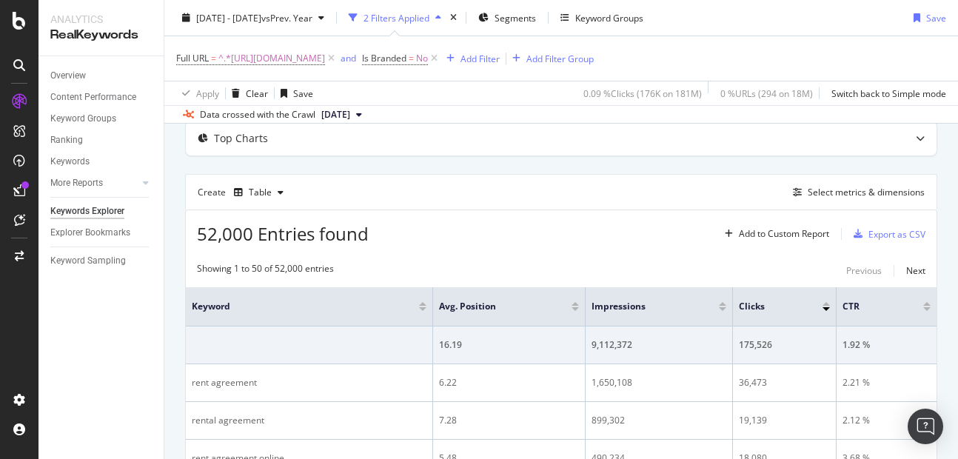
scroll to position [62, 0]
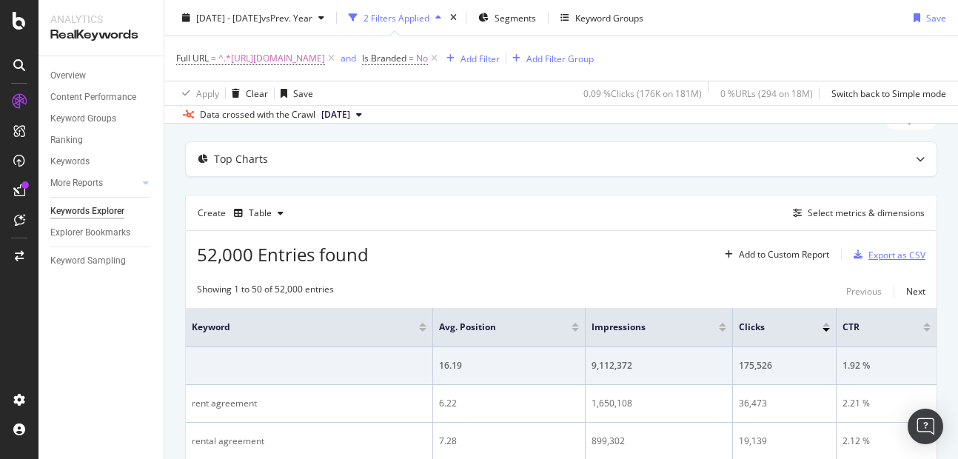
click at [868, 257] on div "Export as CSV" at bounding box center [896, 255] width 57 height 13
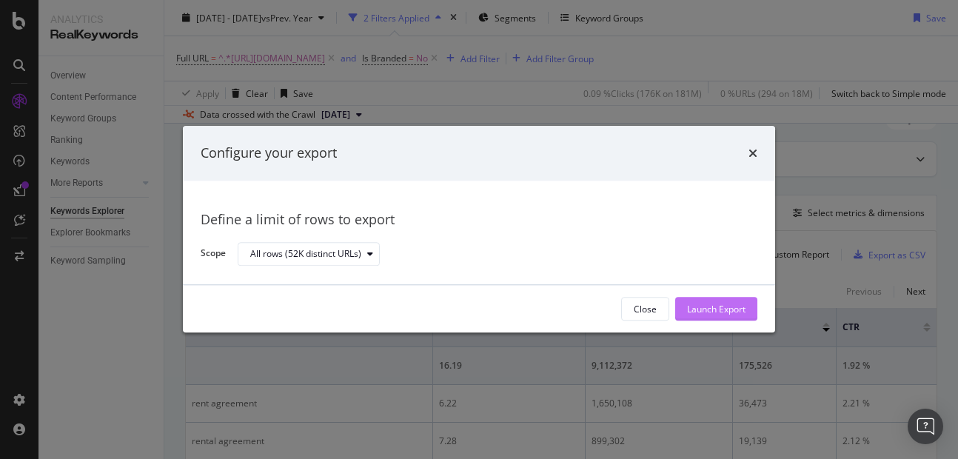
click at [707, 316] on div "Launch Export" at bounding box center [716, 309] width 58 height 22
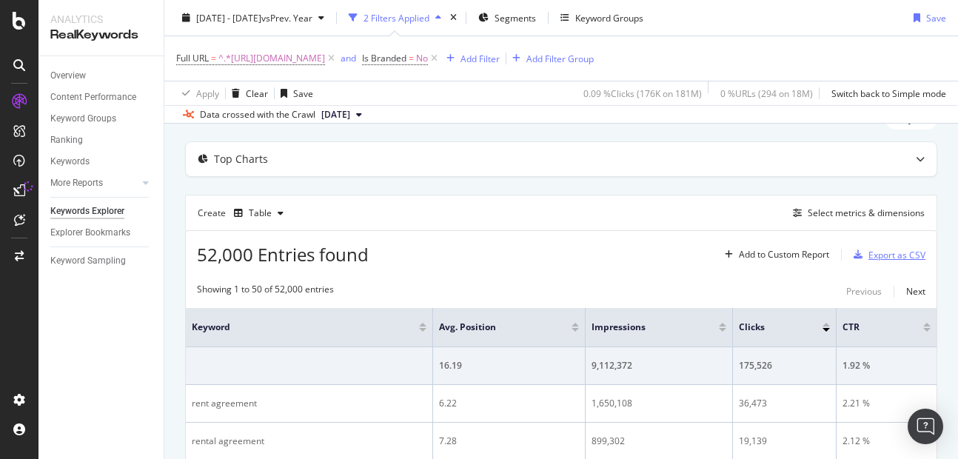
scroll to position [8, 0]
